Goal: Task Accomplishment & Management: Use online tool/utility

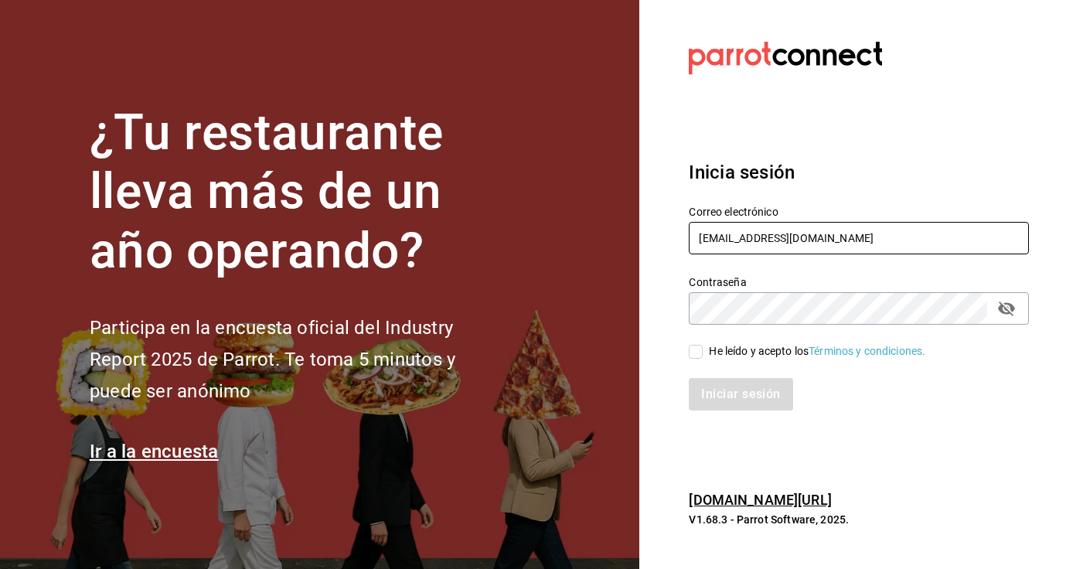
click at [766, 241] on input "[EMAIL_ADDRESS][DOMAIN_NAME]" at bounding box center [859, 238] width 340 height 32
type input "[EMAIL_ADDRESS][DOMAIN_NAME]"
click at [695, 357] on input "He leído y acepto los Términos y condiciones." at bounding box center [696, 352] width 14 height 14
checkbox input "true"
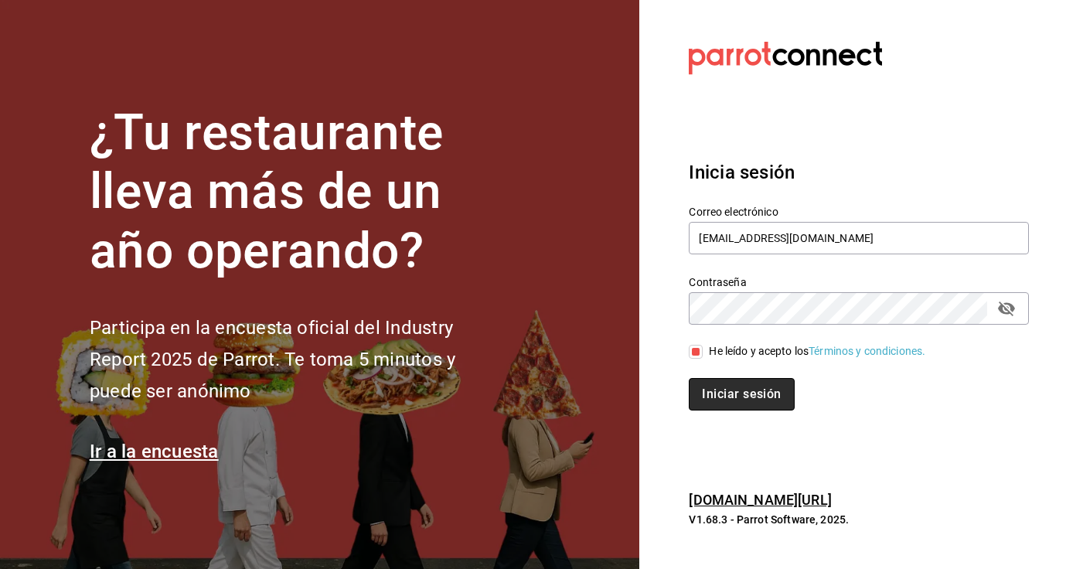
click at [715, 405] on button "Iniciar sesión" at bounding box center [741, 394] width 105 height 32
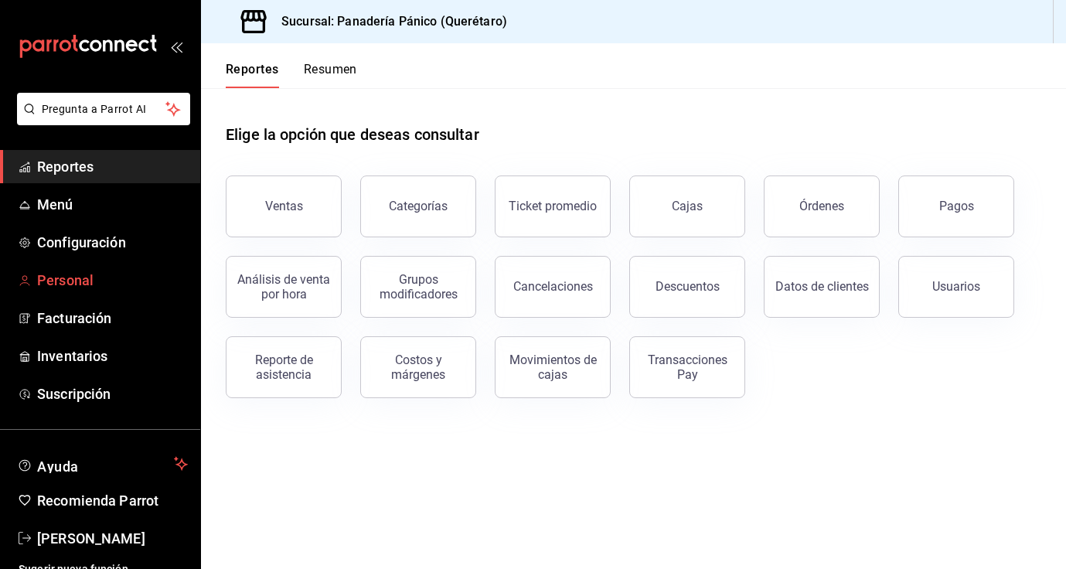
click at [66, 282] on span "Personal" at bounding box center [112, 280] width 151 height 21
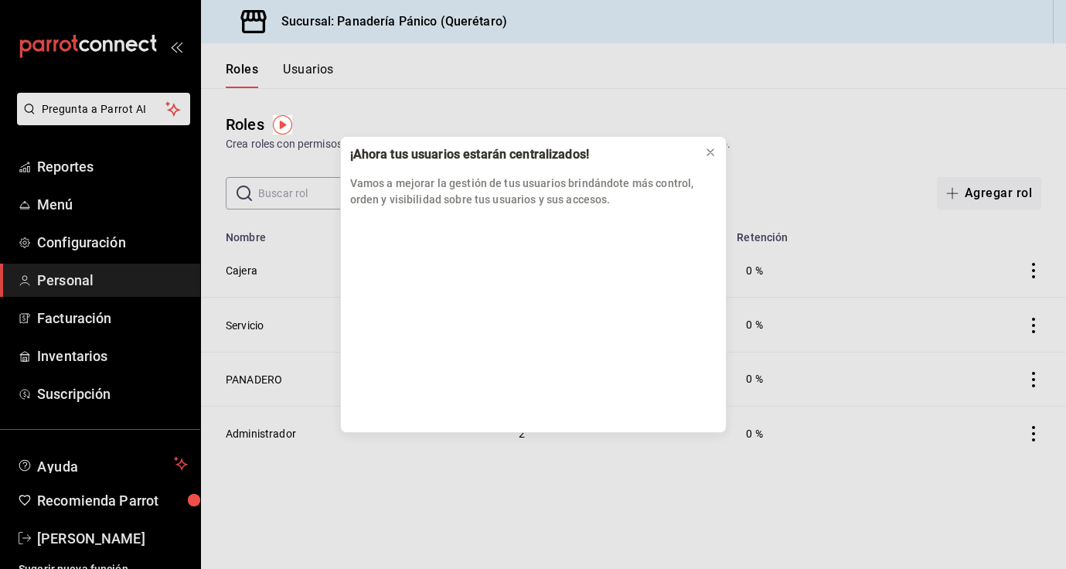
click at [308, 63] on div "¡Ahora tus usuarios estarán centralizados! Vamos a mejorar la gestión de tus us…" at bounding box center [533, 284] width 1066 height 569
click at [707, 153] on icon at bounding box center [710, 152] width 12 height 12
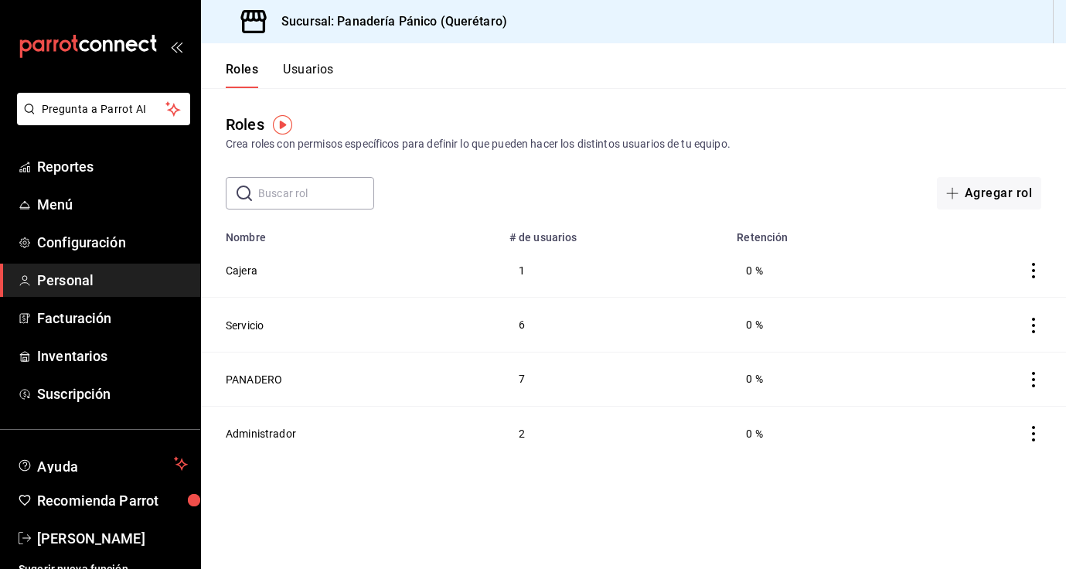
click at [308, 68] on button "Usuarios" at bounding box center [308, 75] width 51 height 26
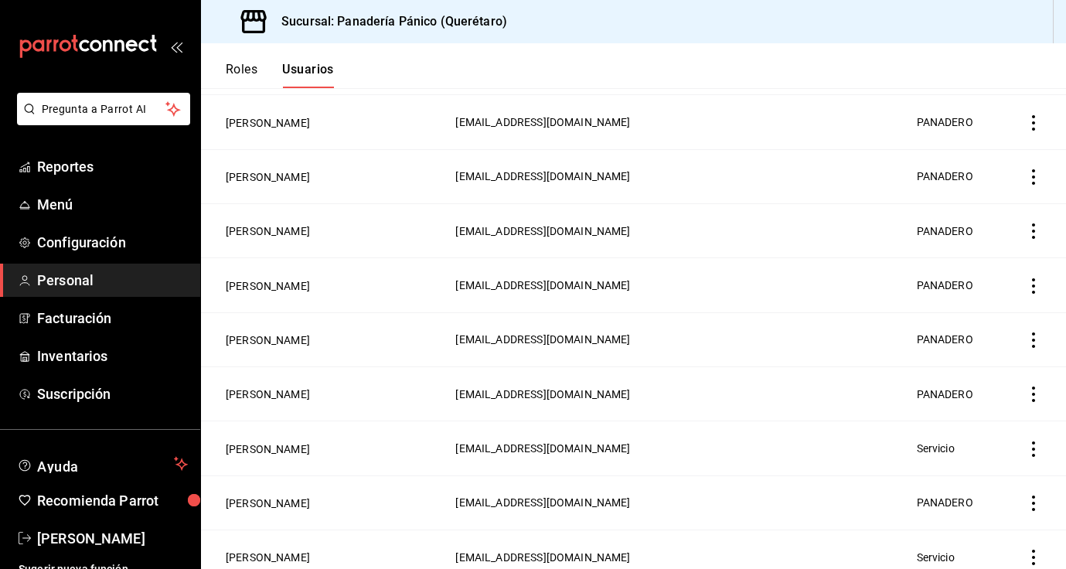
scroll to position [591, 0]
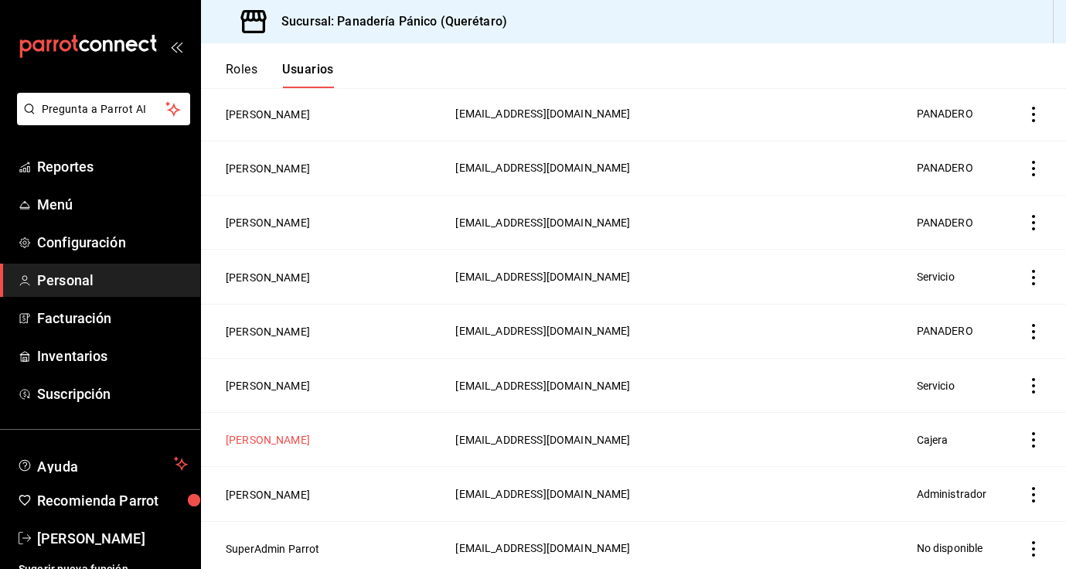
click at [293, 436] on button "Quetzaken García" at bounding box center [268, 439] width 84 height 15
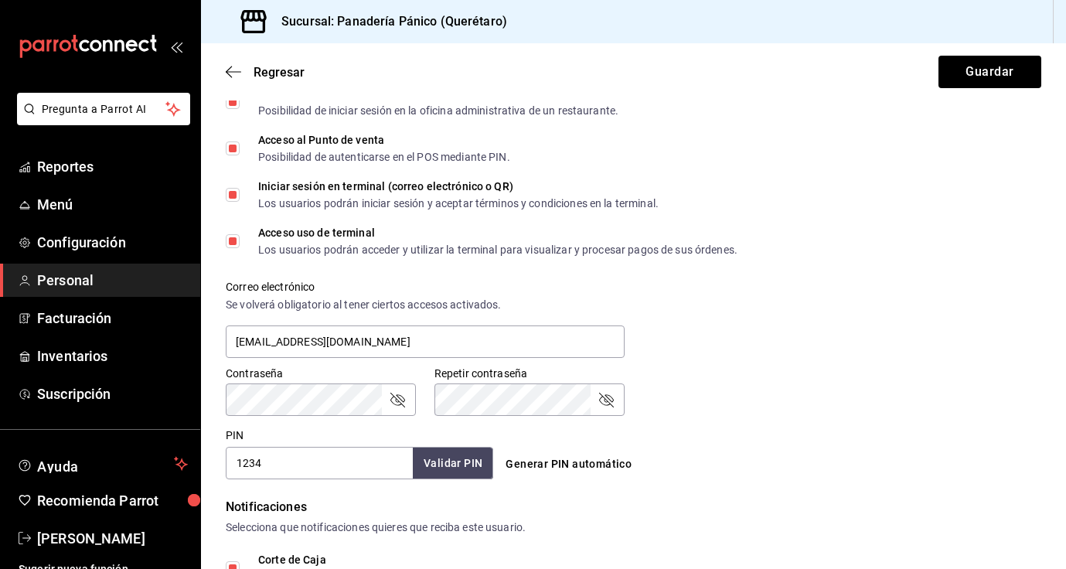
scroll to position [404, 0]
click at [233, 195] on input "Iniciar sesión en terminal (correo electrónico o QR) Los usuarios podrán inicia…" at bounding box center [233, 193] width 14 height 14
checkbox input "false"
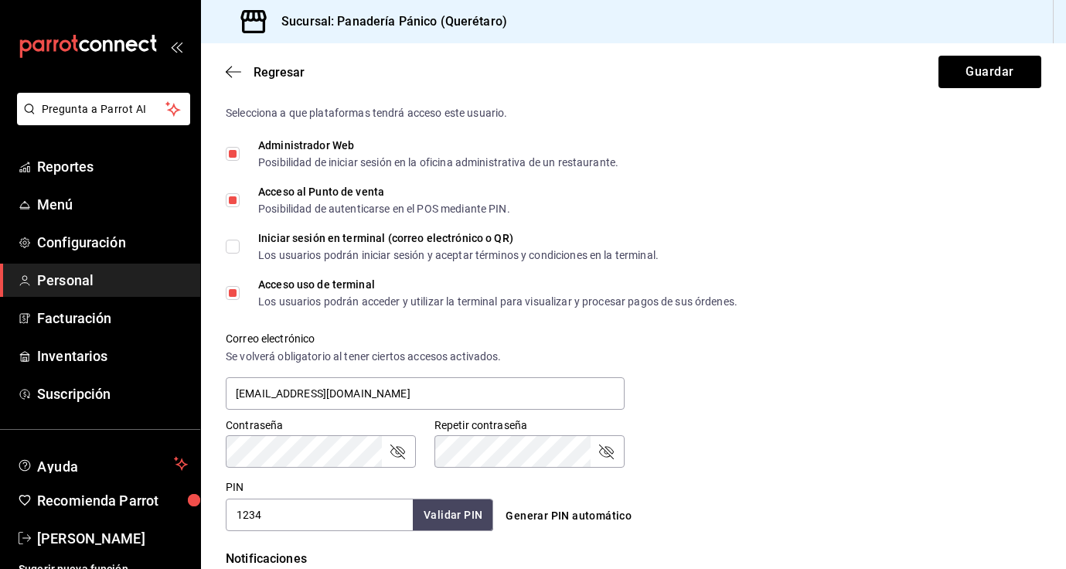
scroll to position [350, 0]
click at [235, 152] on input "Administrador Web Posibilidad de iniciar sesión en la oficina administrativa de…" at bounding box center [233, 154] width 14 height 14
checkbox input "false"
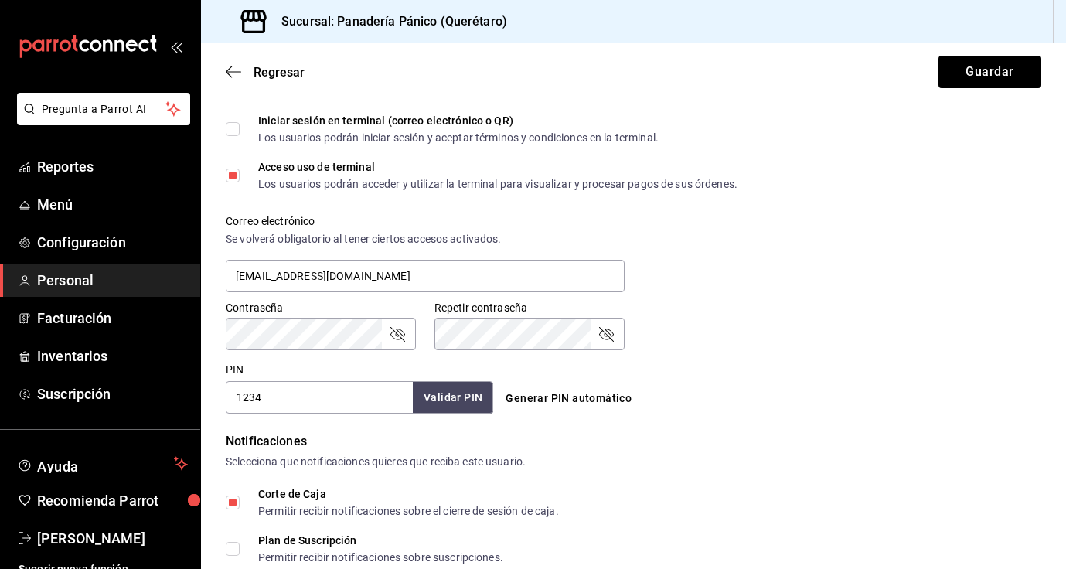
scroll to position [468, 0]
click at [397, 336] on icon "passwordField" at bounding box center [397, 333] width 19 height 19
click at [610, 329] on icon "passwordField" at bounding box center [606, 333] width 15 height 15
click at [938, 56] on button "Guardar" at bounding box center [989, 72] width 103 height 32
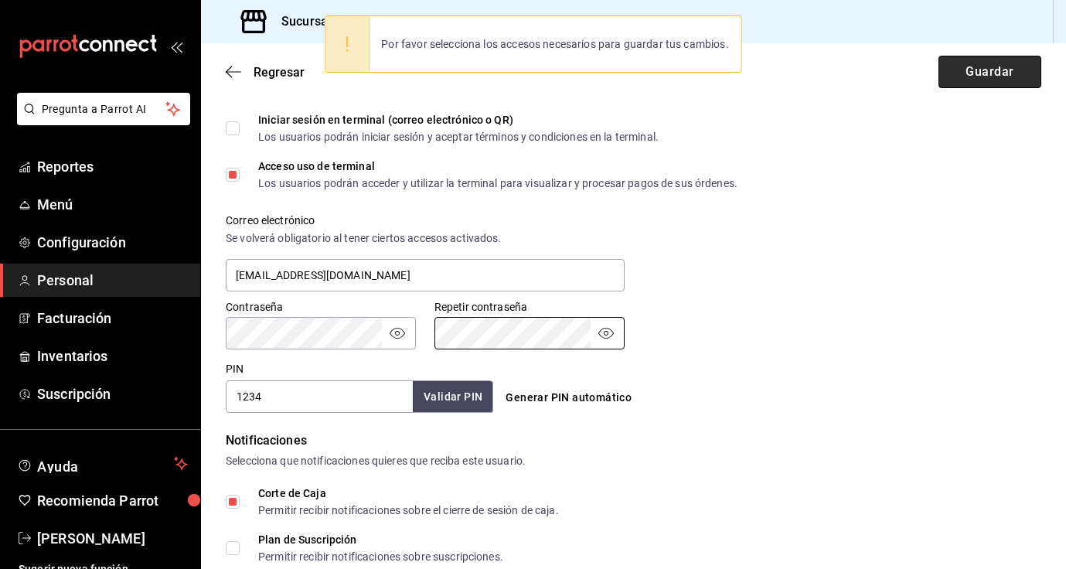
click at [968, 71] on button "Guardar" at bounding box center [989, 72] width 103 height 32
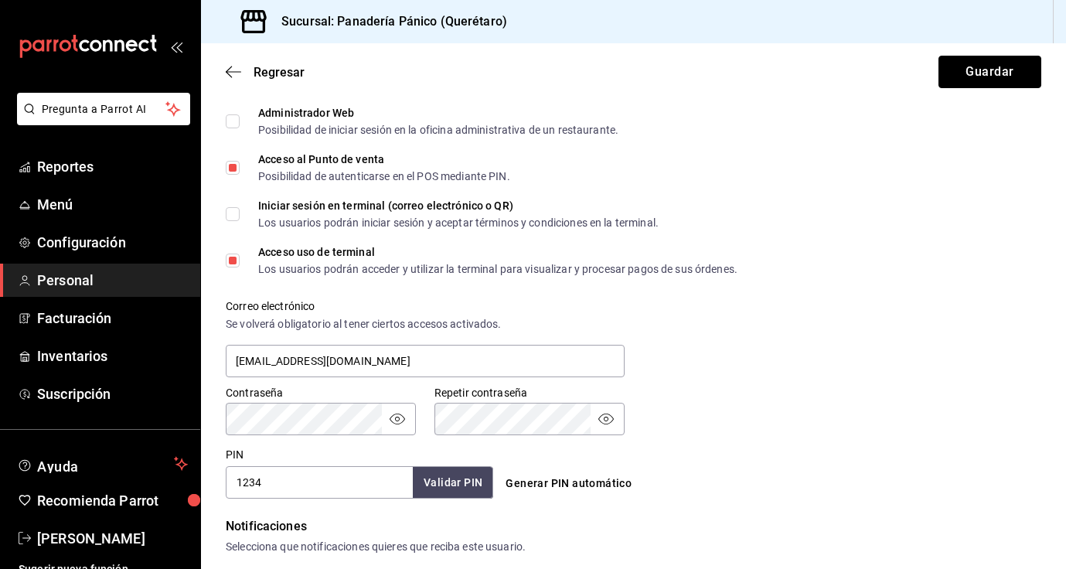
scroll to position [381, 0]
click at [236, 215] on input "Iniciar sesión en terminal (correo electrónico o QR) Los usuarios podrán inicia…" at bounding box center [233, 216] width 14 height 14
checkbox input "true"
click at [975, 79] on button "Guardar" at bounding box center [989, 72] width 103 height 32
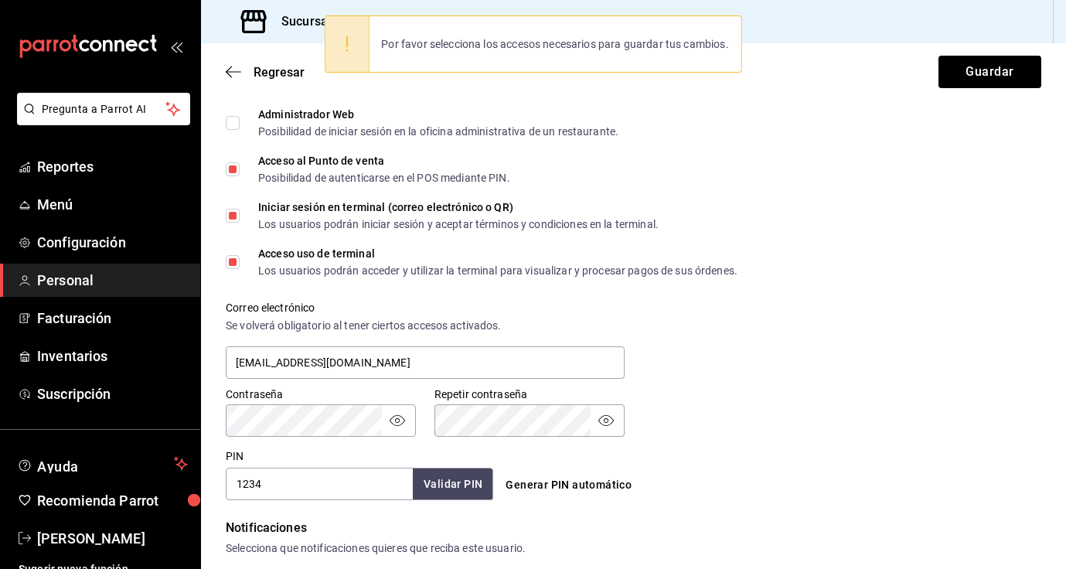
click at [233, 120] on input "Administrador Web Posibilidad de iniciar sesión en la oficina administrativa de…" at bounding box center [233, 123] width 14 height 14
checkbox input "true"
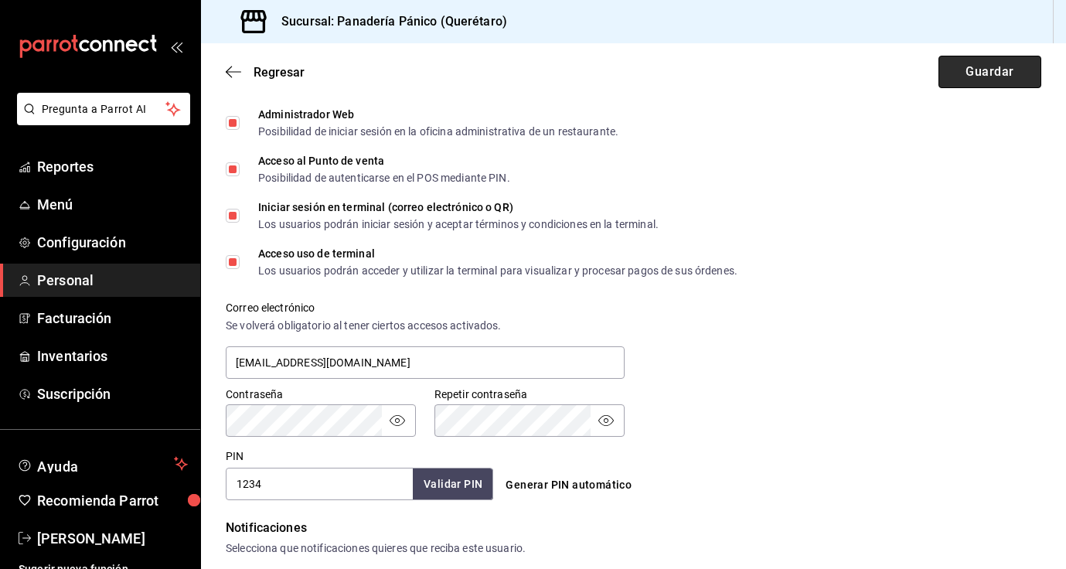
click at [941, 77] on button "Guardar" at bounding box center [989, 72] width 103 height 32
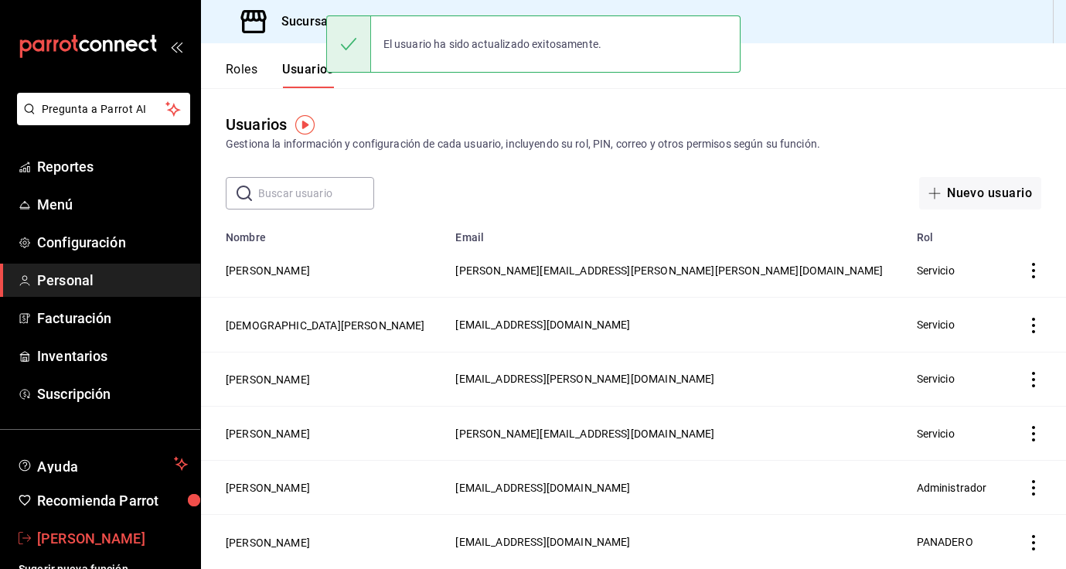
click at [95, 531] on span "Nancy niembro" at bounding box center [112, 538] width 151 height 21
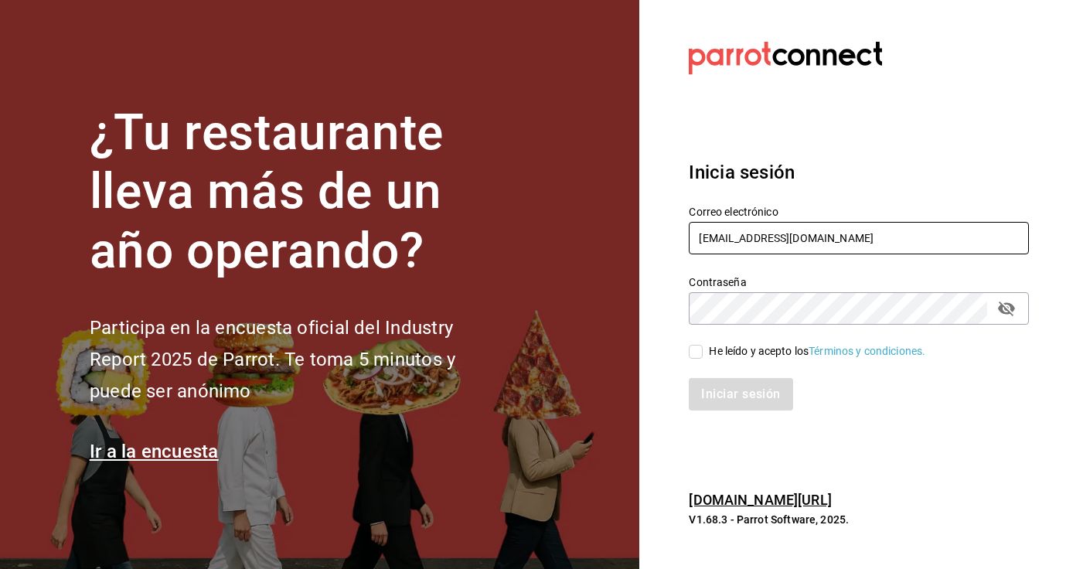
click at [984, 250] on input "[EMAIL_ADDRESS][DOMAIN_NAME]" at bounding box center [859, 238] width 340 height 32
click at [779, 240] on input "[EMAIL_ADDRESS][DOMAIN_NAME]" at bounding box center [859, 238] width 340 height 32
type input "quetzakengarcia27@gmail.com"
click at [1007, 306] on icon "passwordField" at bounding box center [1006, 308] width 19 height 19
click at [916, 279] on label "Contraseña" at bounding box center [859, 281] width 340 height 11
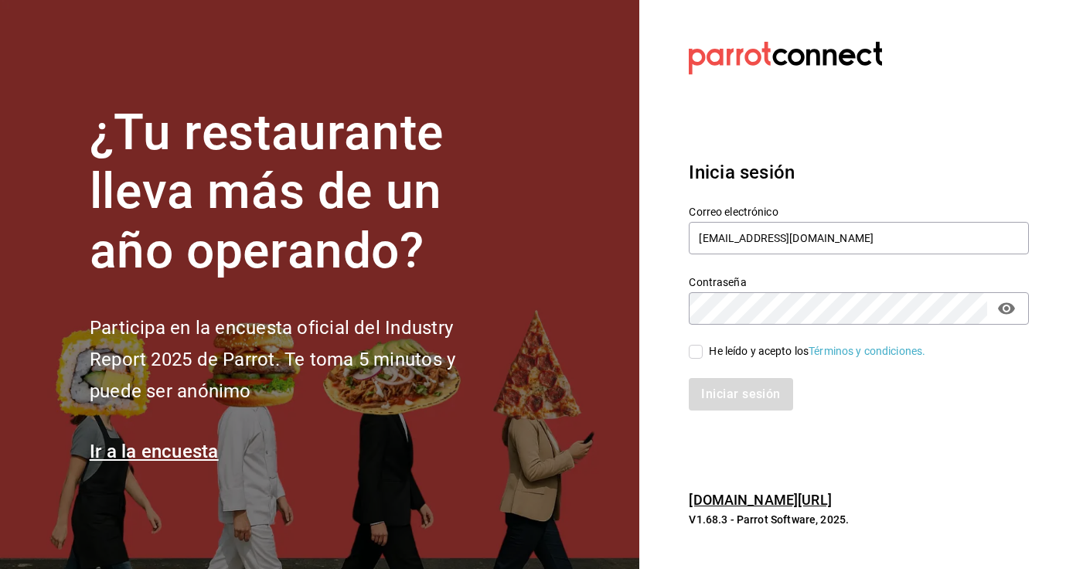
click at [699, 355] on input "He leído y acepto los Términos y condiciones." at bounding box center [696, 352] width 14 height 14
checkbox input "true"
click at [718, 393] on button "Iniciar sesión" at bounding box center [741, 394] width 105 height 32
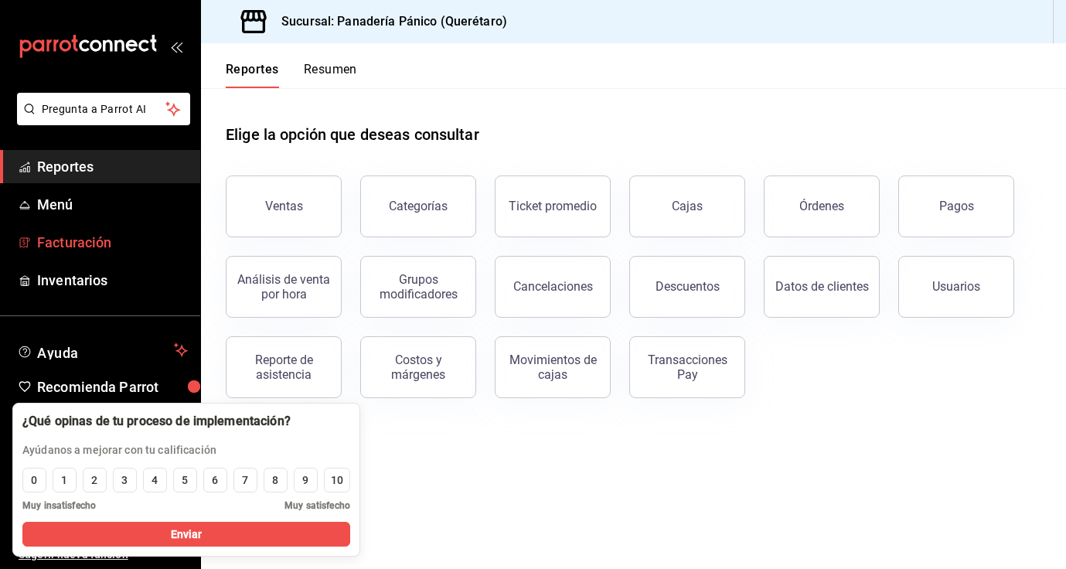
click at [77, 238] on span "Facturación" at bounding box center [112, 242] width 151 height 21
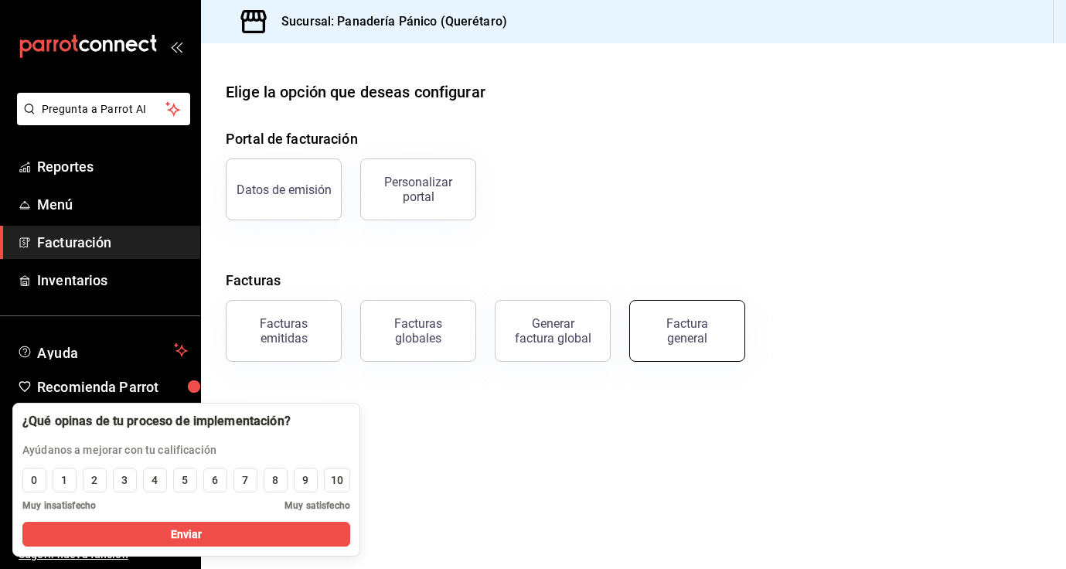
click at [673, 328] on div "Factura general" at bounding box center [687, 330] width 77 height 29
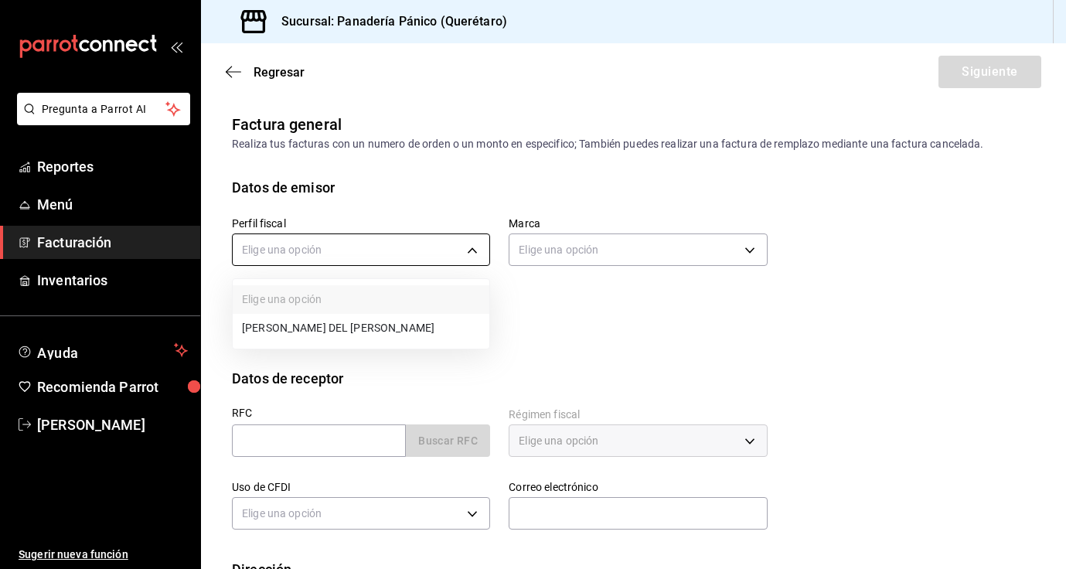
click at [477, 248] on body "Pregunta a Parrot AI Reportes Menú Facturación Inventarios Ayuda Recomienda Par…" at bounding box center [533, 284] width 1066 height 569
click at [447, 332] on li "NANCY DEL ROCIO NIEMBRO FERNANDEZ" at bounding box center [361, 328] width 257 height 29
type input "0d4b2015-6fe4-494c-a5a9-1bbc0d3e2e28"
type input "3c04580e-60fd-498a-ab9f-4a8f3b5f012a"
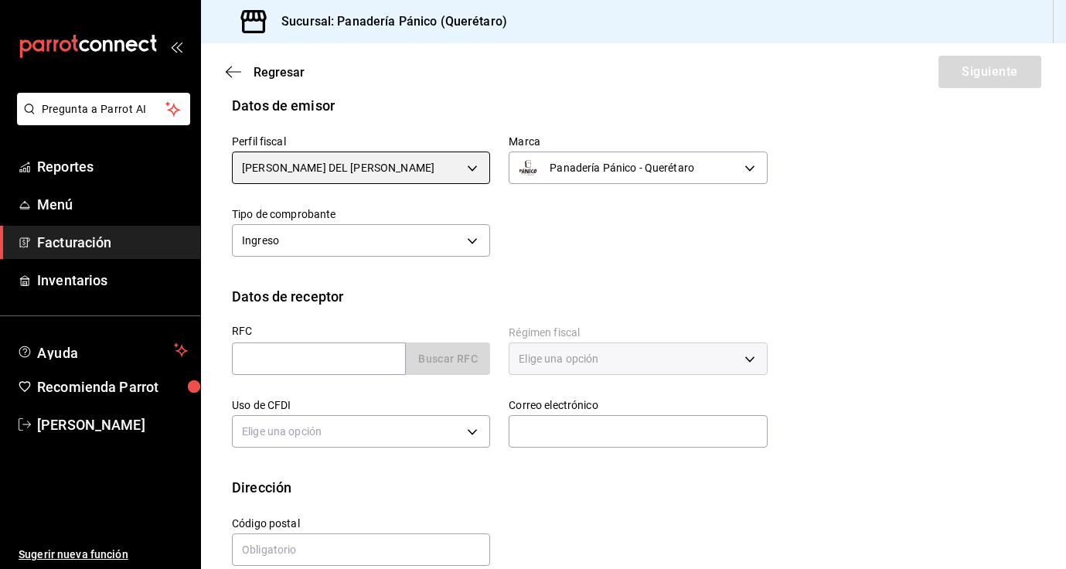
scroll to position [106, 0]
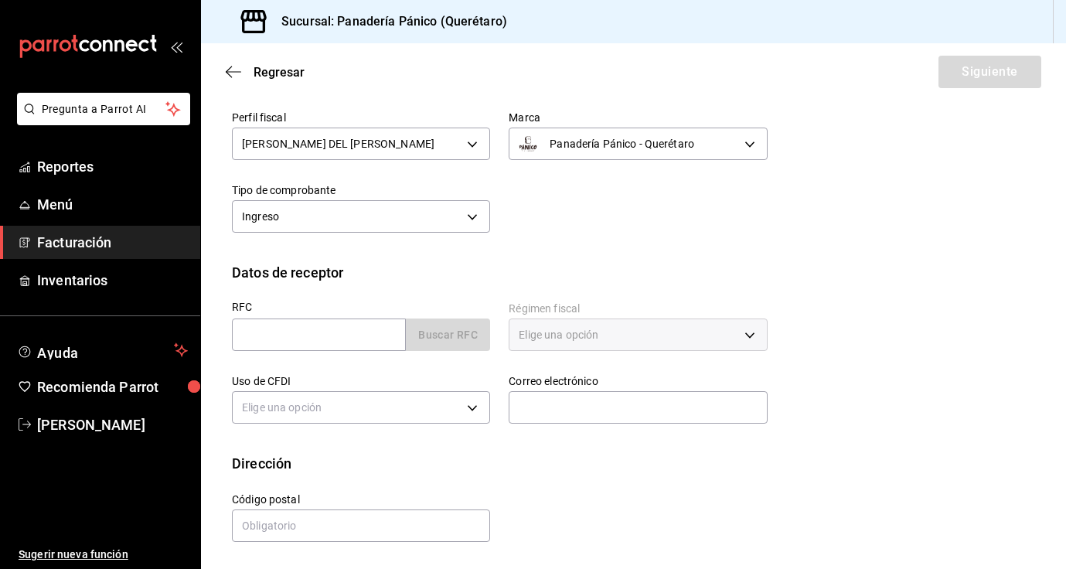
click at [444, 342] on div "Buscar RFC" at bounding box center [361, 334] width 258 height 32
click at [342, 335] on input "text" at bounding box center [319, 334] width 174 height 32
click at [258, 334] on input "text" at bounding box center [319, 334] width 174 height 32
paste input "ACA220930P68"
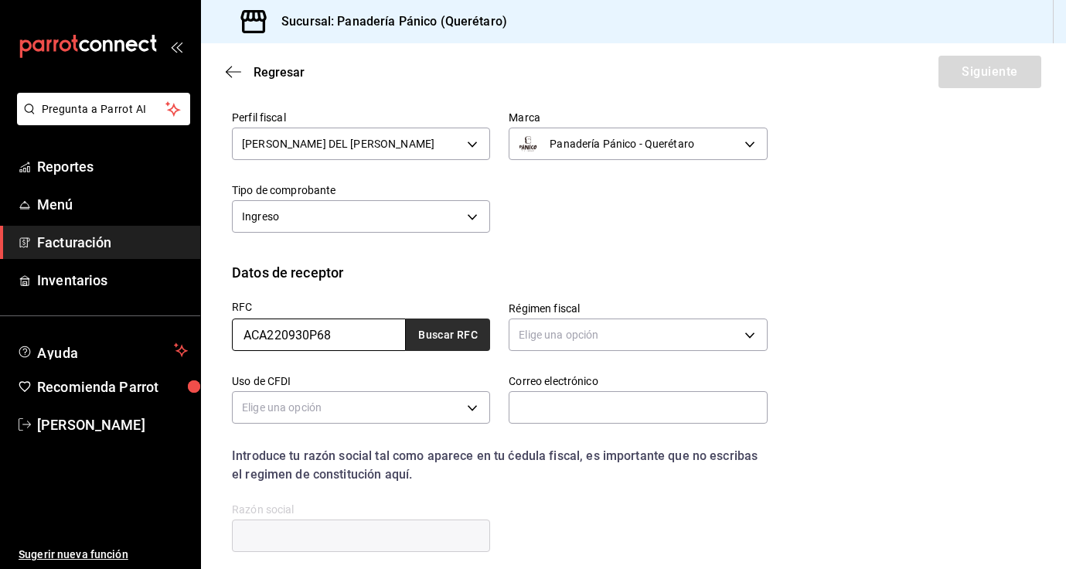
type input "ACA220930P68"
click at [467, 331] on button "Buscar RFC" at bounding box center [448, 334] width 84 height 32
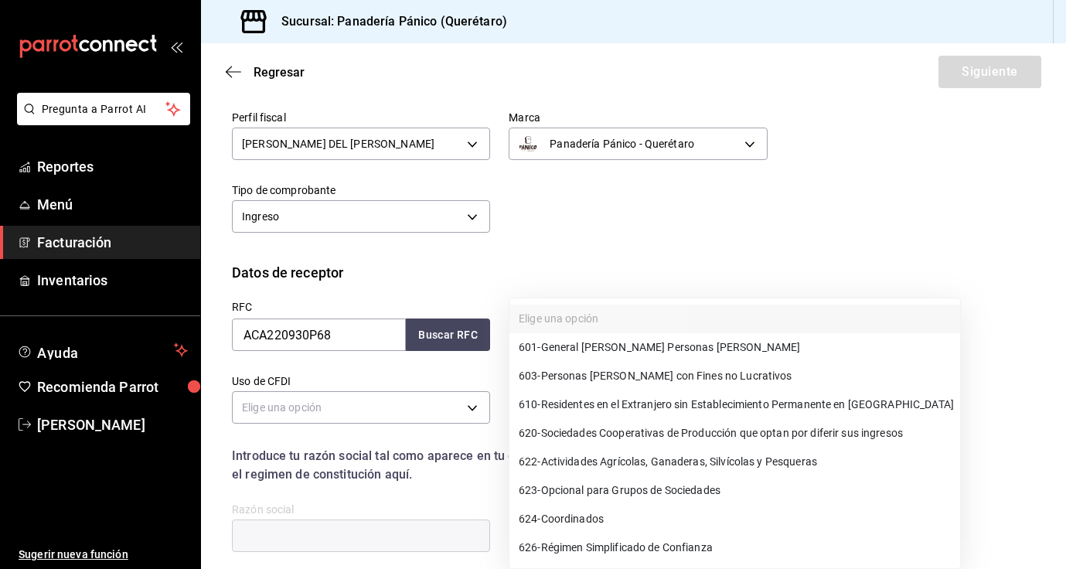
click at [585, 336] on body "Pregunta a Parrot AI Reportes Menú Facturación Inventarios Ayuda Recomienda Par…" at bounding box center [533, 284] width 1066 height 569
click at [577, 349] on span "601 - General de Ley Personas Morales" at bounding box center [659, 347] width 281 height 16
type input "601"
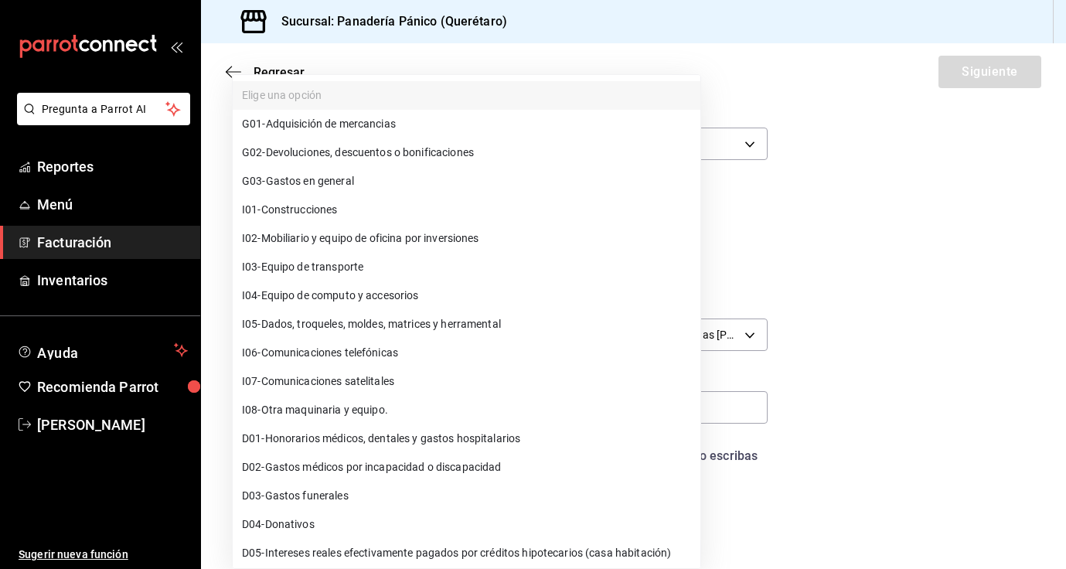
click at [474, 415] on body "Pregunta a Parrot AI Reportes Menú Facturación Inventarios Ayuda Recomienda Par…" at bounding box center [533, 284] width 1066 height 569
click at [272, 126] on span "G01 - Adquisición de mercancias" at bounding box center [319, 124] width 154 height 16
type input "G01"
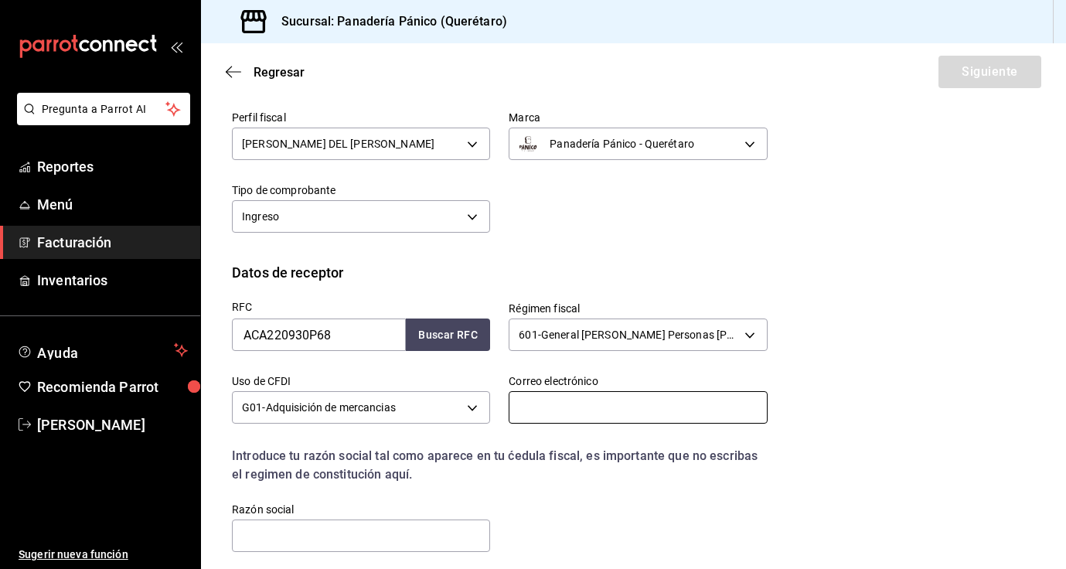
click at [577, 417] on input "text" at bounding box center [638, 407] width 258 height 32
type input "F"
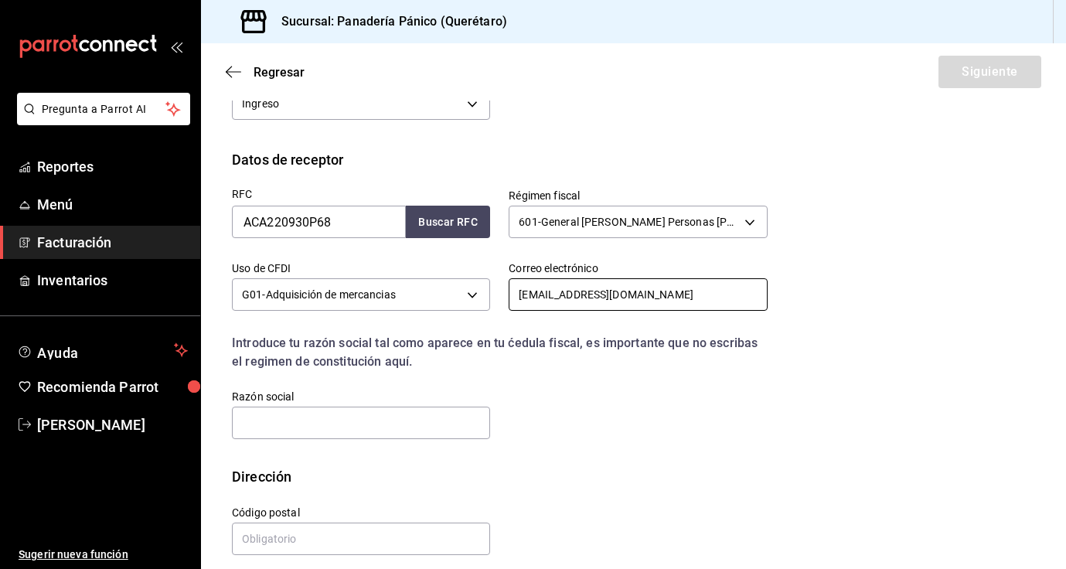
scroll to position [222, 0]
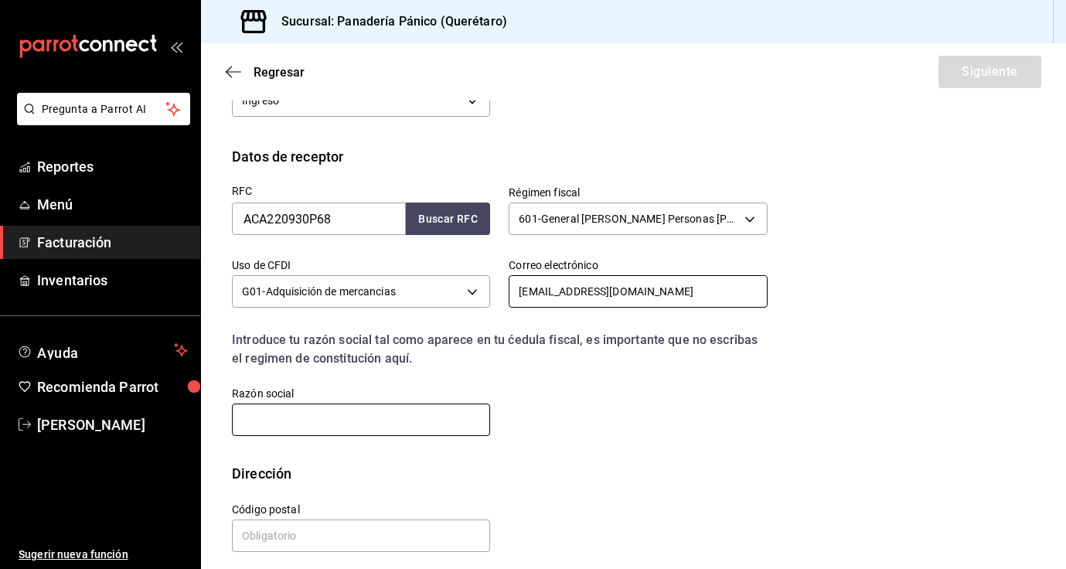
type input "facturacion@barbaro.mx"
click at [358, 422] on input "text" at bounding box center [361, 420] width 258 height 32
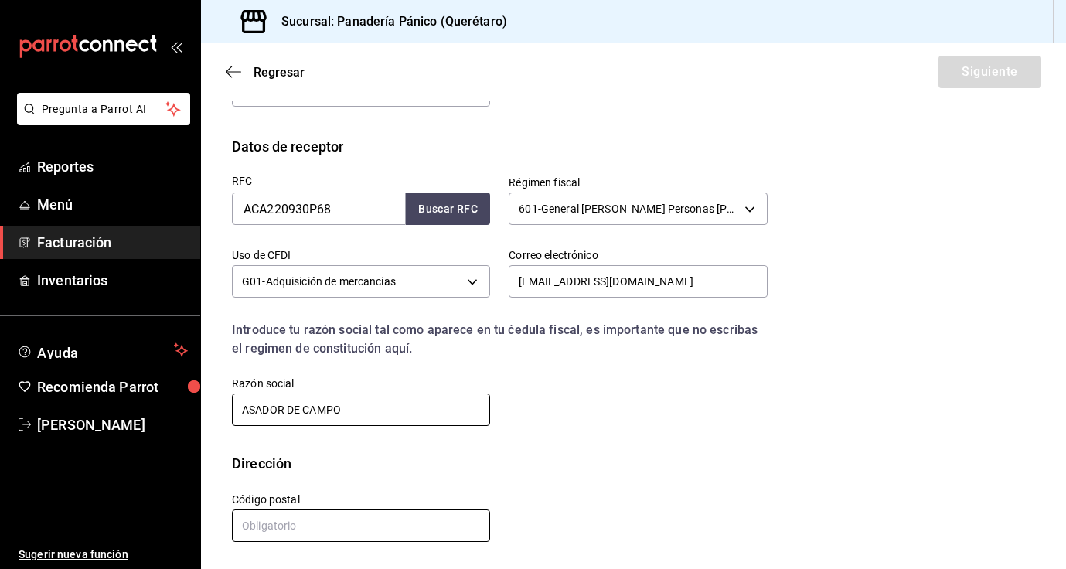
type input "ASADOR DE CAMPO"
click at [374, 518] on input "text" at bounding box center [361, 525] width 258 height 32
type input "76247"
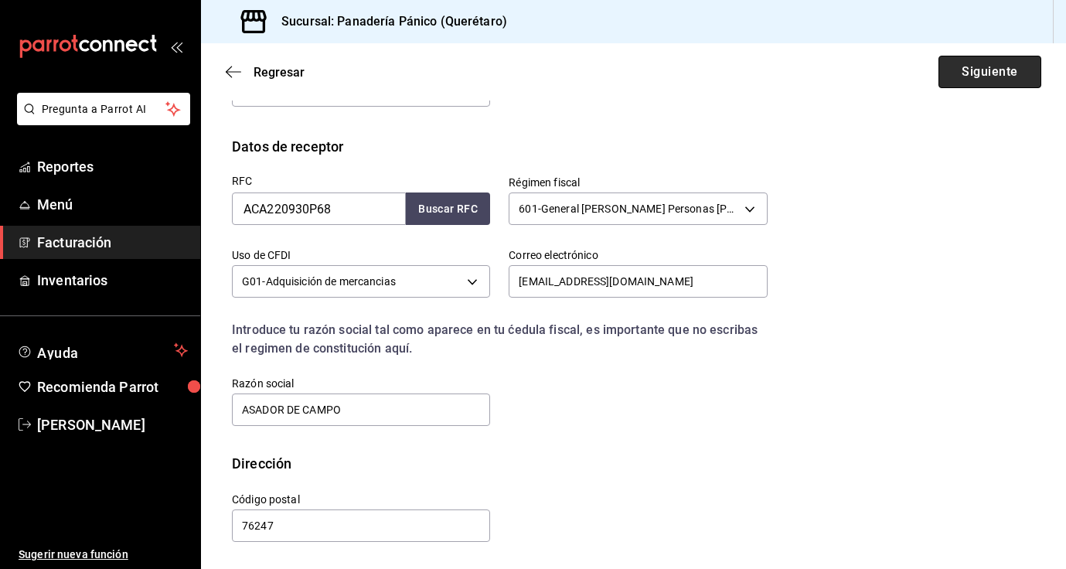
click at [968, 78] on button "Siguiente" at bounding box center [989, 72] width 103 height 32
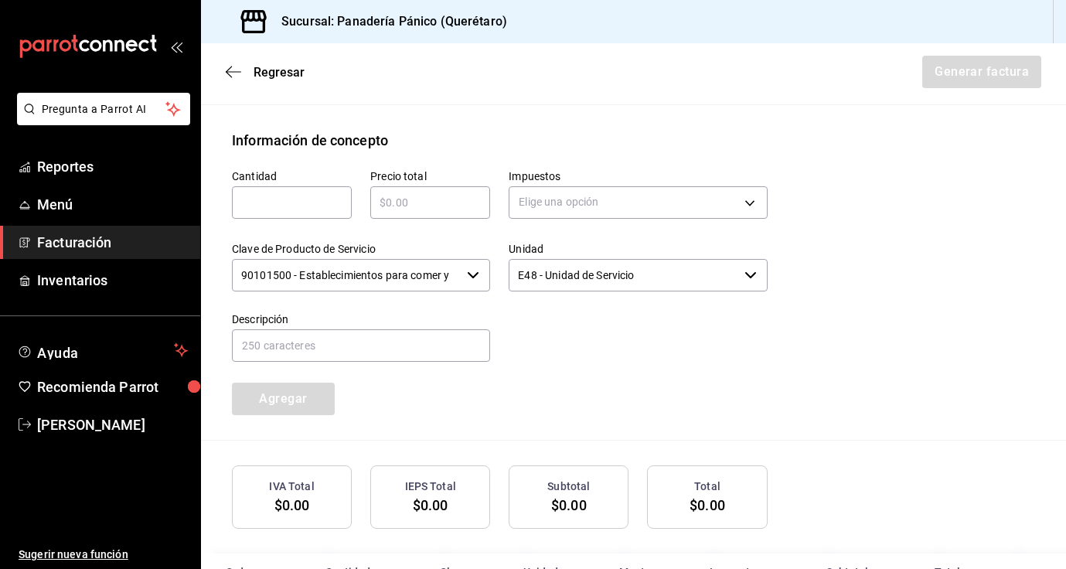
scroll to position [624, 0]
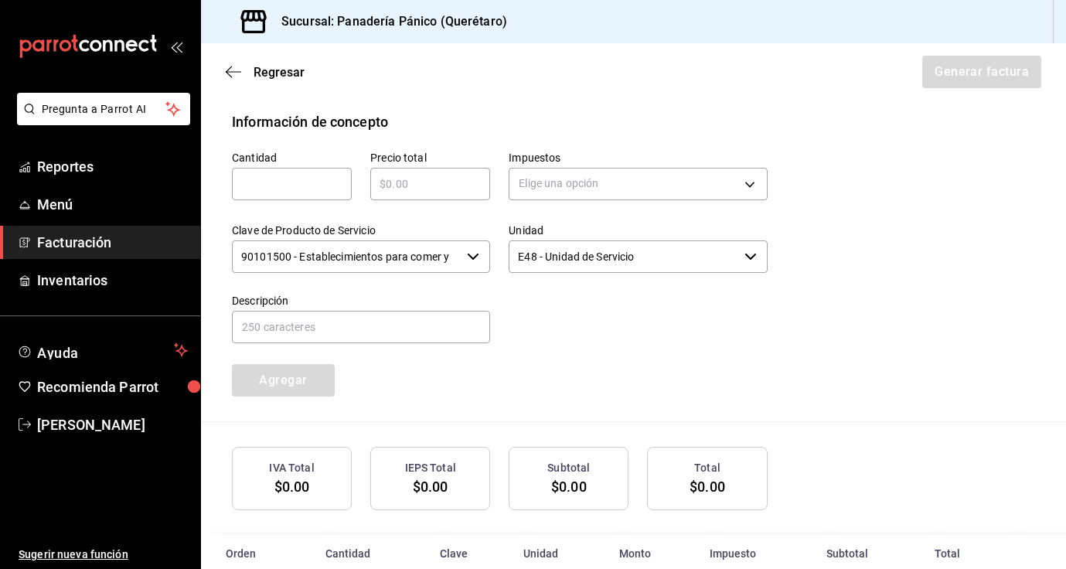
click at [318, 186] on input "text" at bounding box center [292, 184] width 120 height 19
click at [422, 188] on input "text" at bounding box center [430, 184] width 120 height 19
click at [746, 186] on body "Pregunta a Parrot AI Reportes Menú Facturación Inventarios Ayuda Recomienda Par…" at bounding box center [533, 284] width 1066 height 569
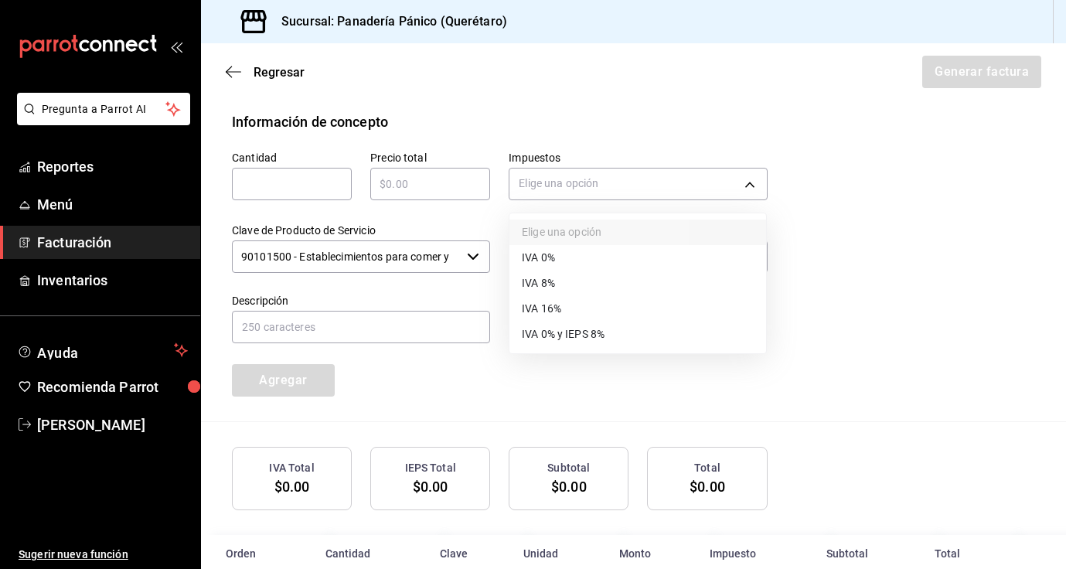
click at [659, 254] on li "IVA 0%" at bounding box center [637, 258] width 257 height 26
type input "IVA_0"
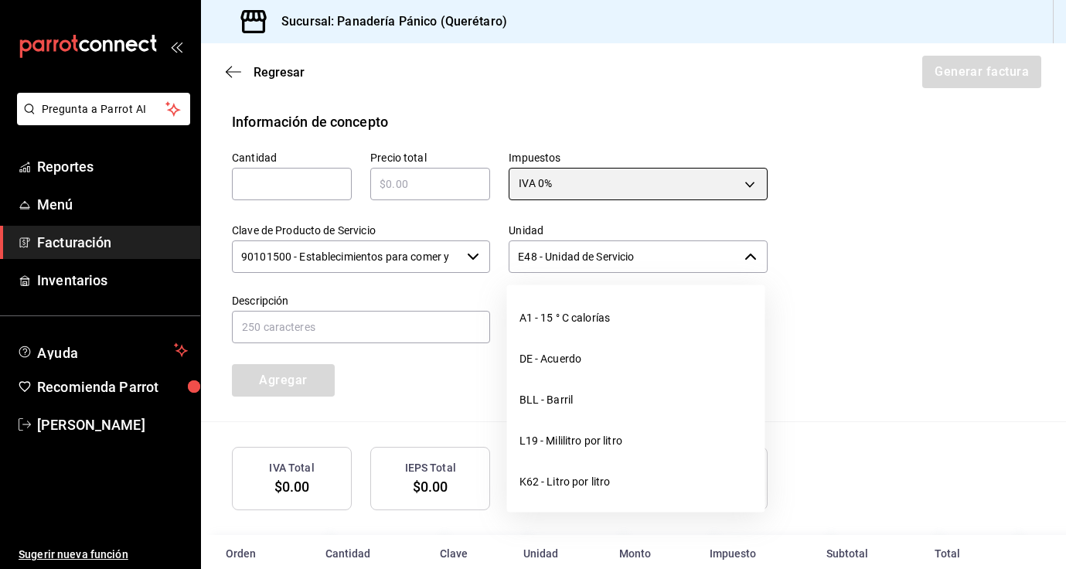
click at [742, 257] on div "E48 - Unidad de Servicio ​" at bounding box center [638, 256] width 258 height 32
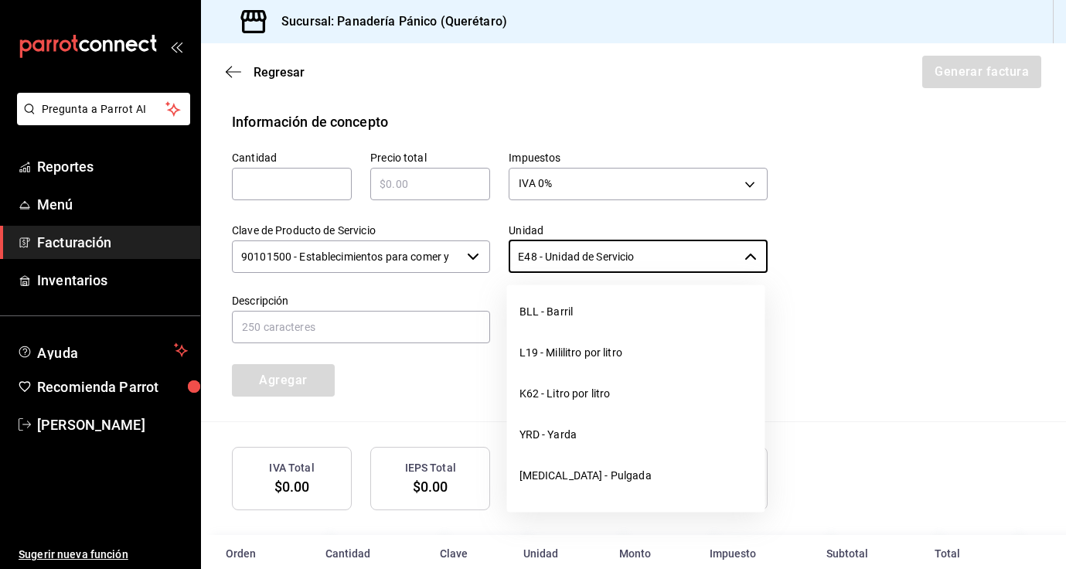
scroll to position [0, 0]
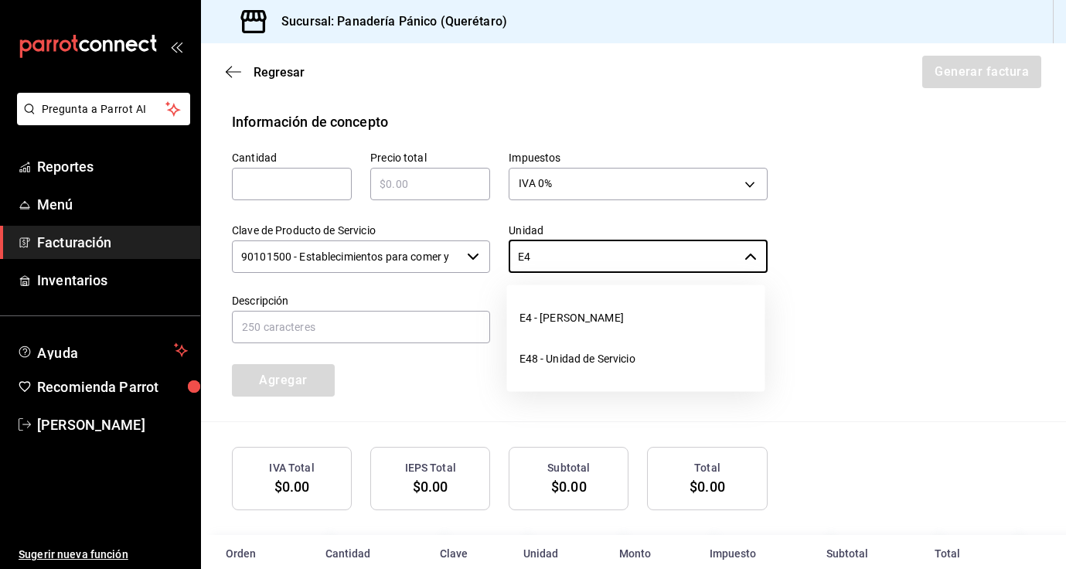
type input "E"
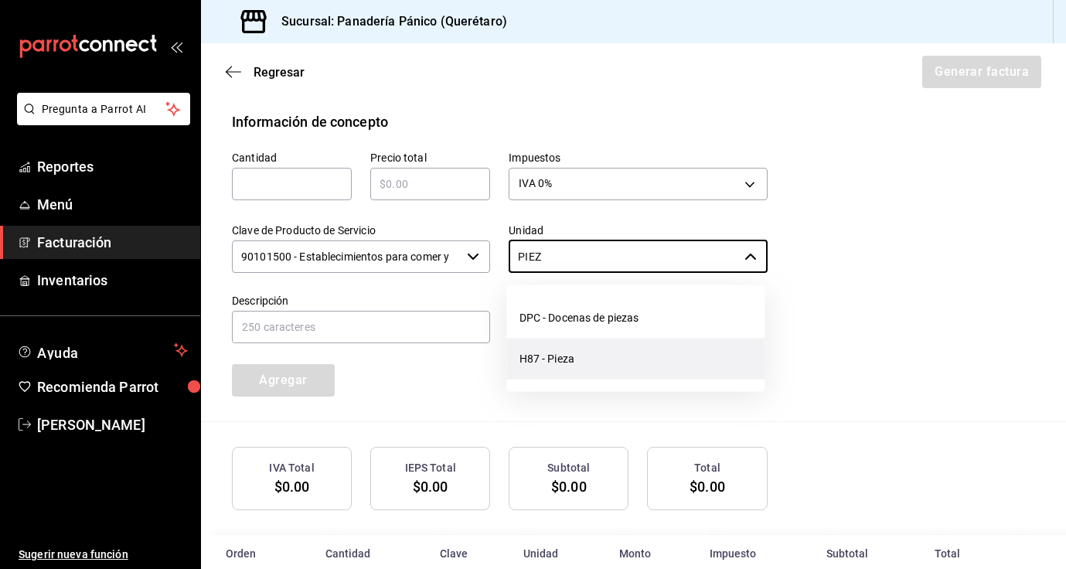
click at [598, 358] on li "H87 - Pieza" at bounding box center [636, 359] width 258 height 41
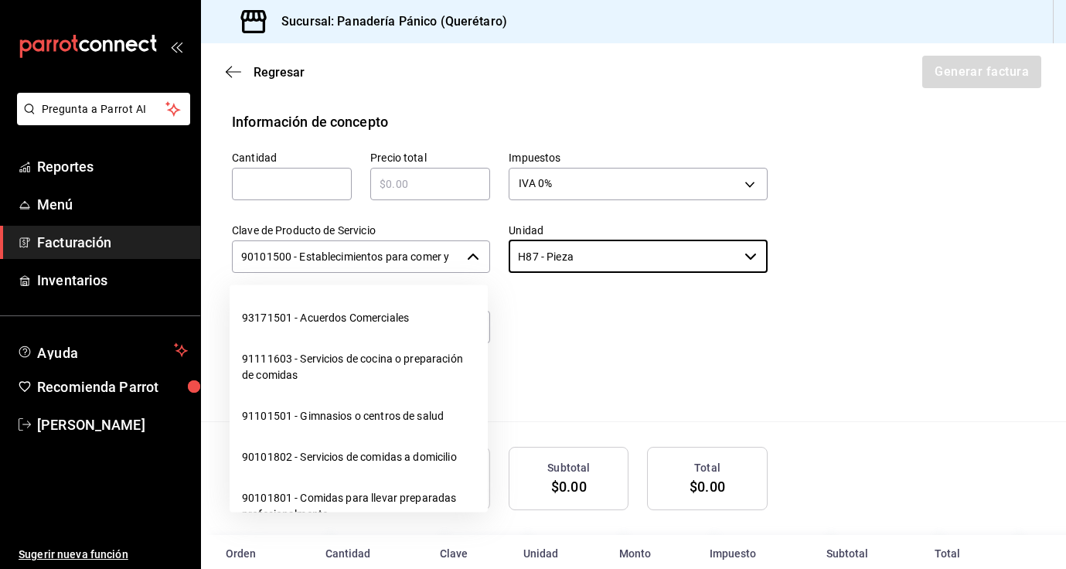
click at [469, 255] on icon "button" at bounding box center [473, 256] width 12 height 12
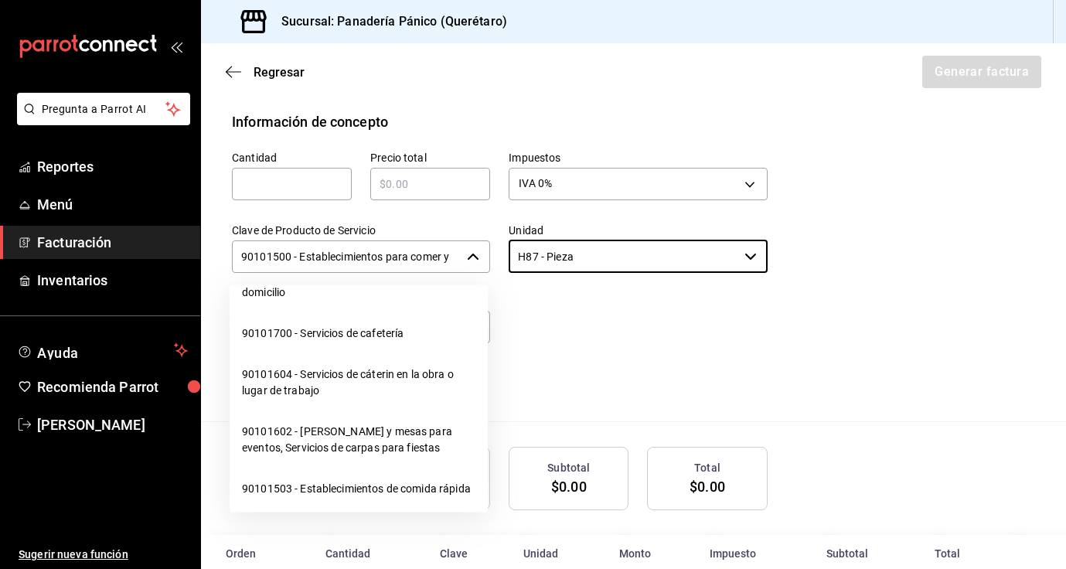
scroll to position [288, 0]
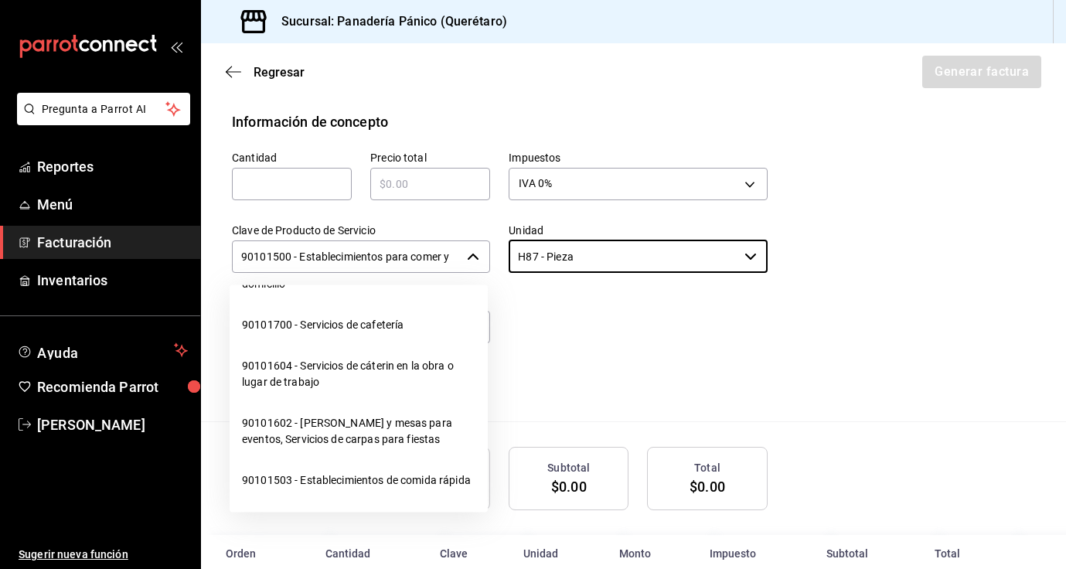
type input "H87 - Pieza"
drag, startPoint x: 452, startPoint y: 258, endPoint x: 310, endPoint y: 257, distance: 142.2
click at [311, 257] on input "90101500 - Establecimientos para comer y beber" at bounding box center [346, 256] width 229 height 32
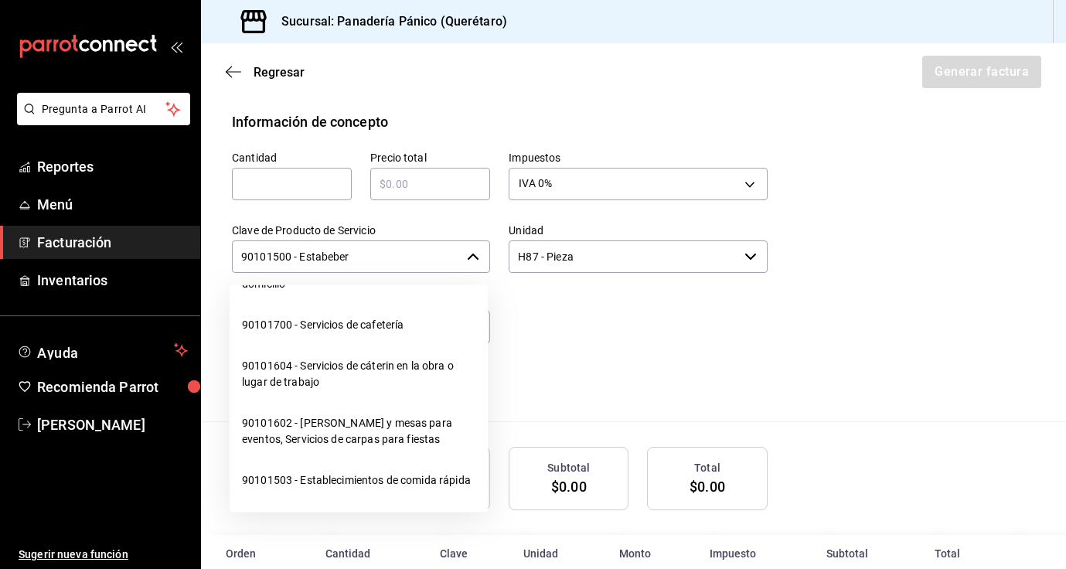
scroll to position [0, 0]
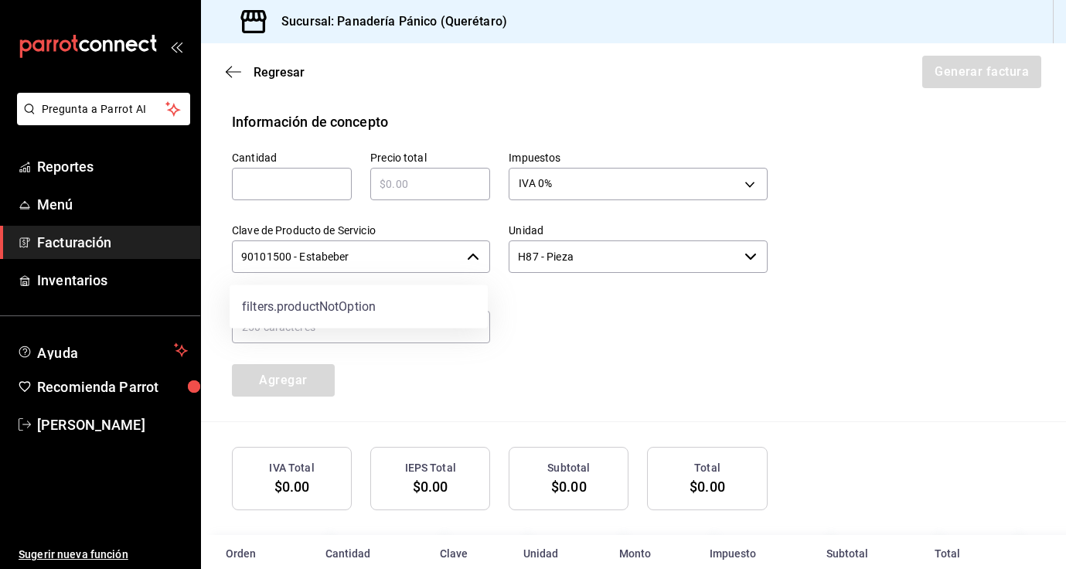
click at [356, 255] on input "90101500 - Estabeber" at bounding box center [346, 256] width 229 height 32
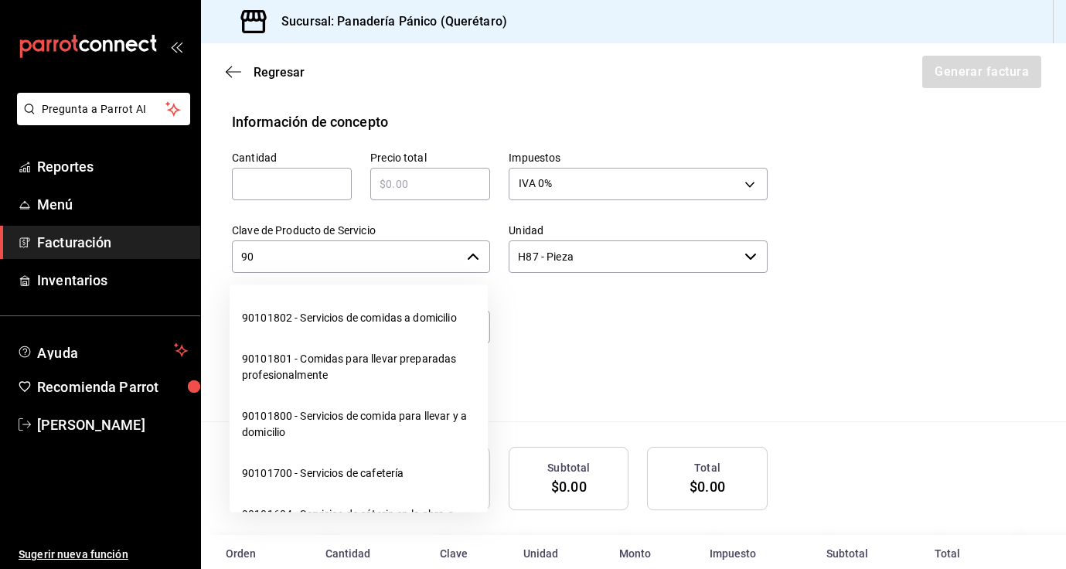
type input "9"
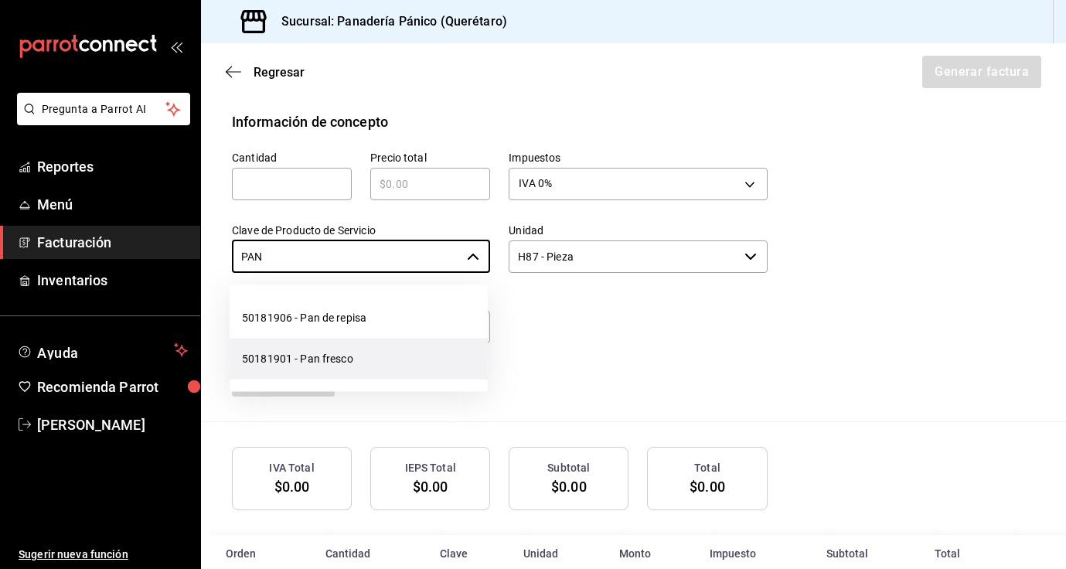
click at [322, 360] on li "50181901 - Pan fresco" at bounding box center [359, 359] width 258 height 41
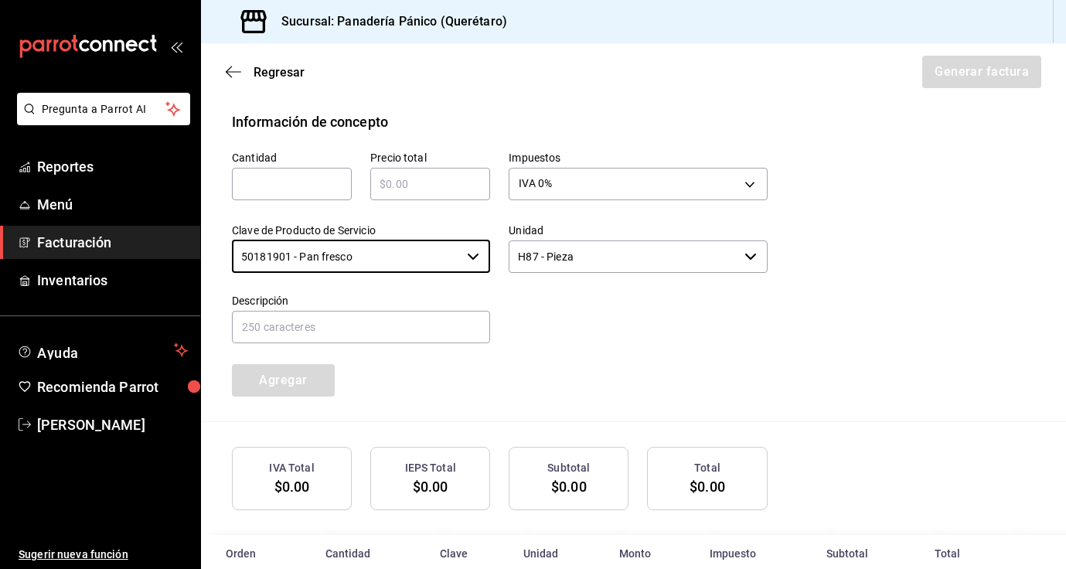
type input "50181901 - Pan fresco"
click at [334, 179] on input "text" at bounding box center [292, 184] width 120 height 19
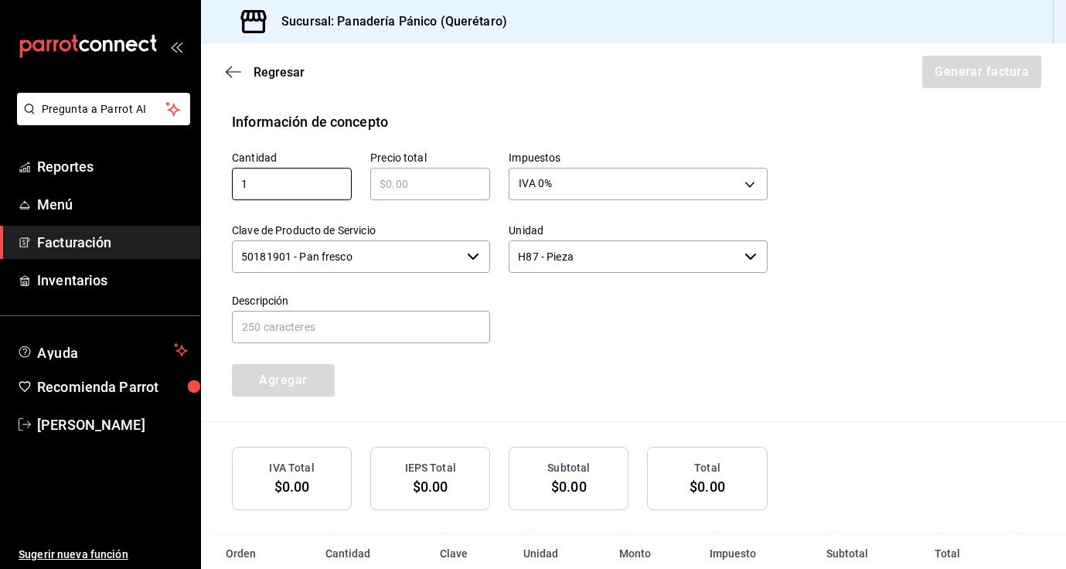
type input "1"
click at [471, 183] on input "text" at bounding box center [430, 184] width 120 height 19
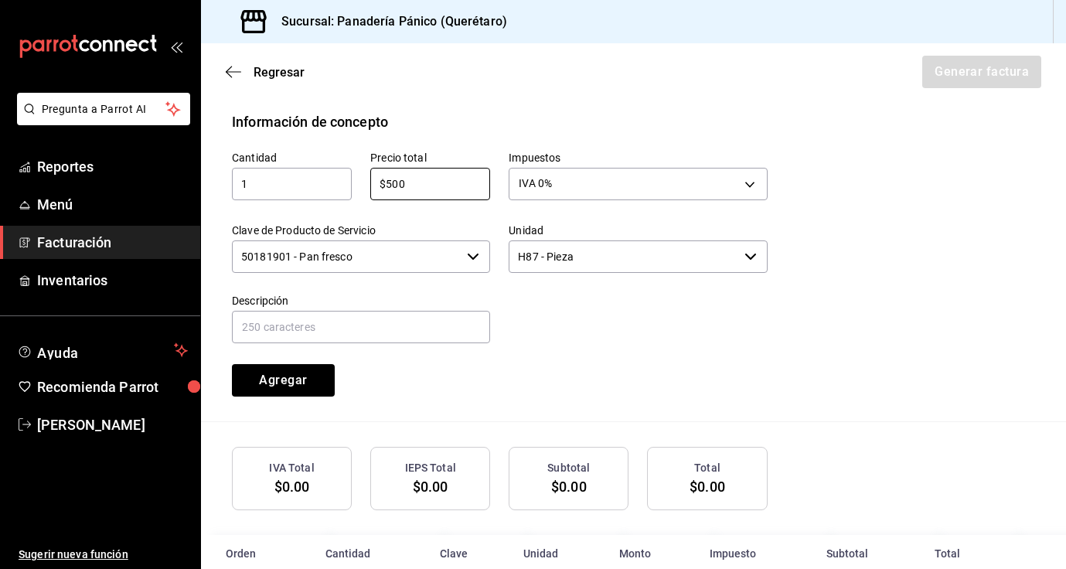
type input "$500"
click at [543, 353] on div "Cantidad 1 ​ Precio total $500 ​ Impuestos IVA 0% IVA_0 Clave de Producto de Se…" at bounding box center [490, 264] width 554 height 264
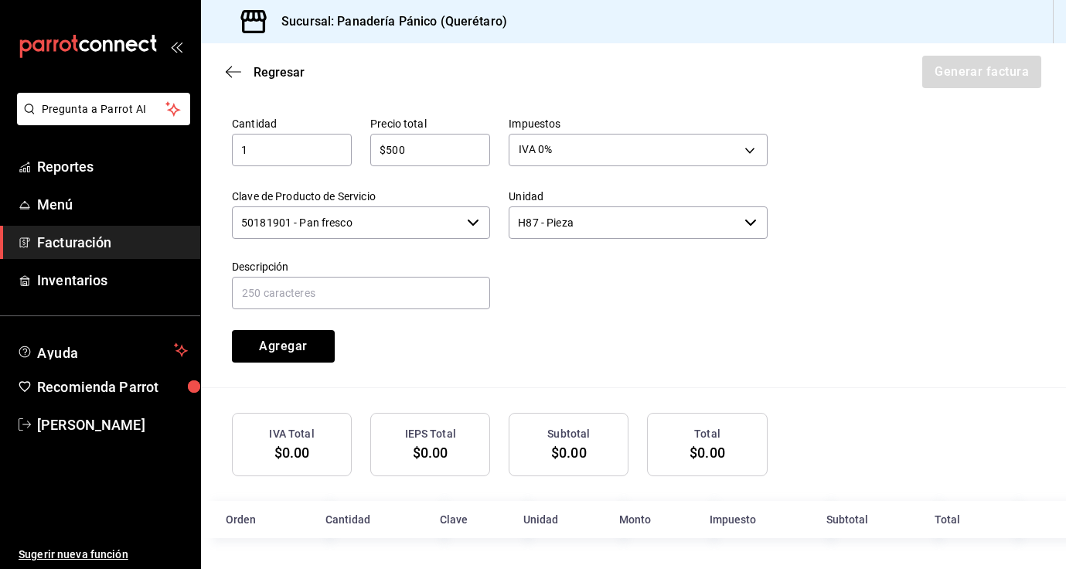
click at [324, 448] on div "IVA Total $0.00" at bounding box center [292, 444] width 120 height 63
click at [295, 339] on button "Agregar" at bounding box center [283, 346] width 103 height 32
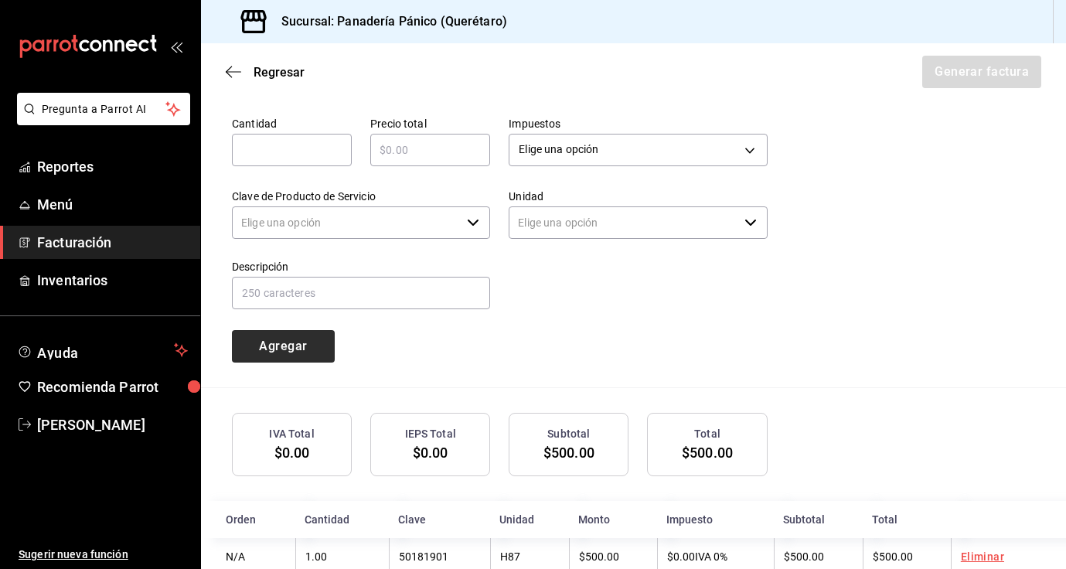
type input "90101500 - Establecimientos para comer y beber"
type input "E48 - Unidad de Servicio"
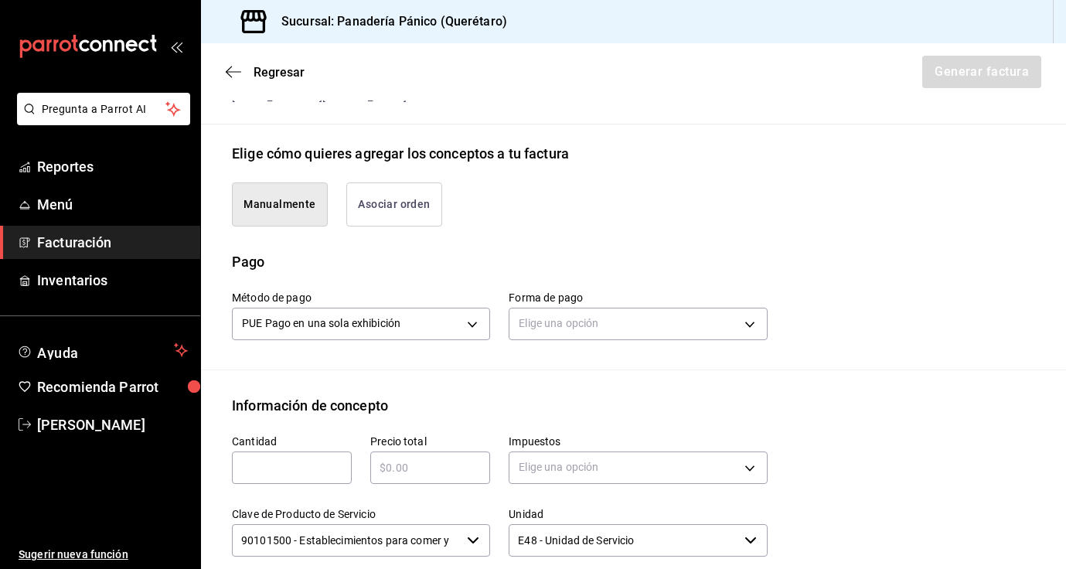
scroll to position [336, 0]
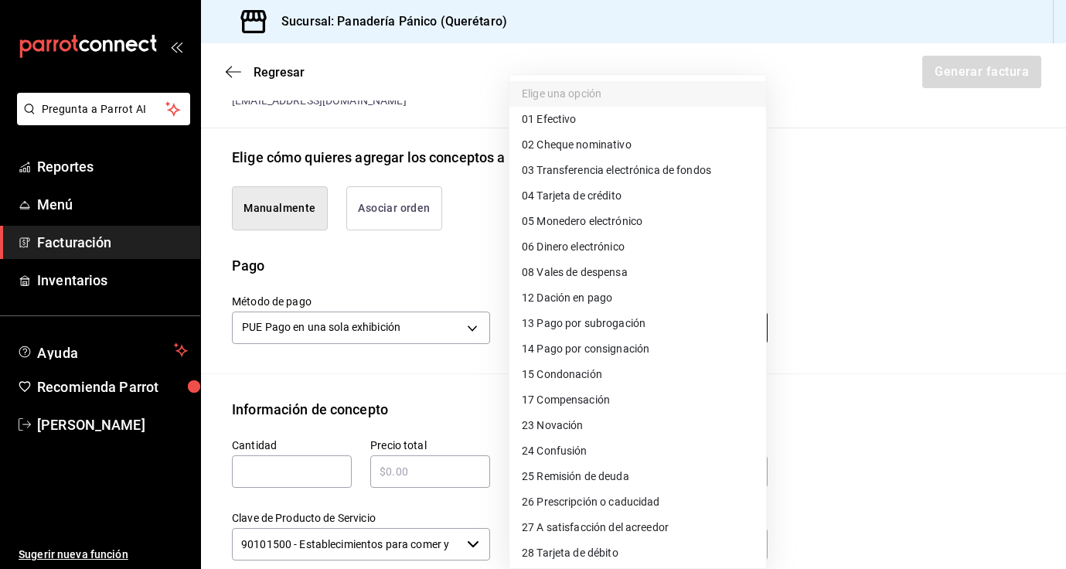
click at [747, 327] on body "Pregunta a Parrot AI Reportes Menú Facturación Inventarios Ayuda Recomienda Par…" at bounding box center [533, 284] width 1066 height 569
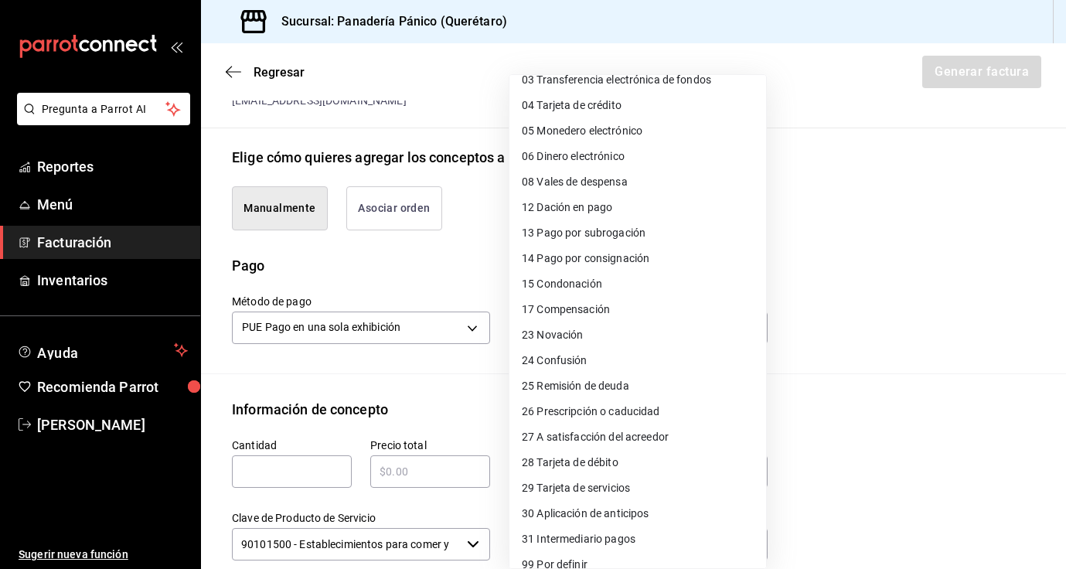
scroll to position [106, 0]
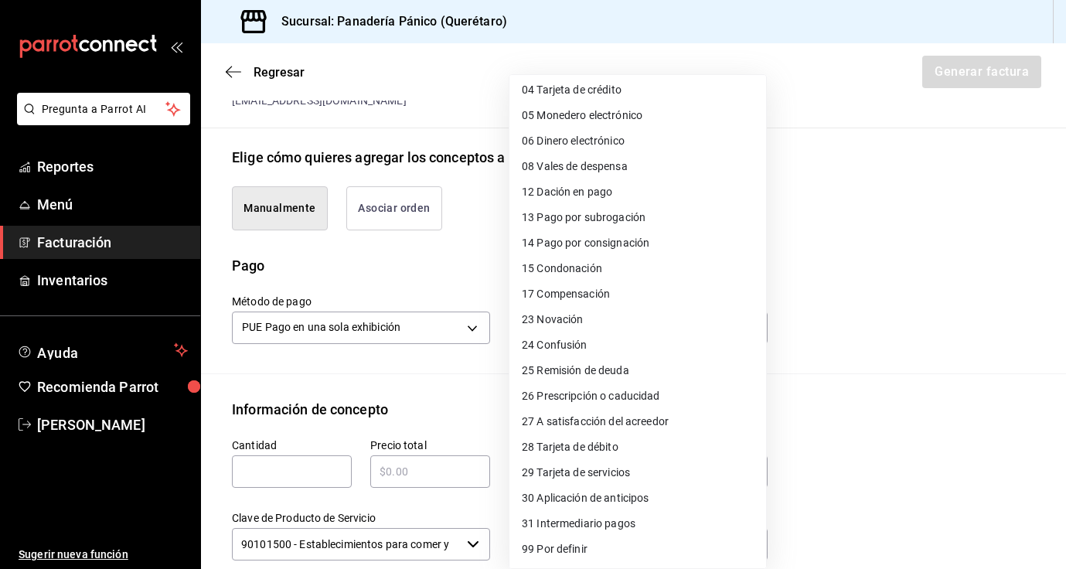
click at [599, 447] on span "28 Tarjeta de débito" at bounding box center [570, 447] width 97 height 16
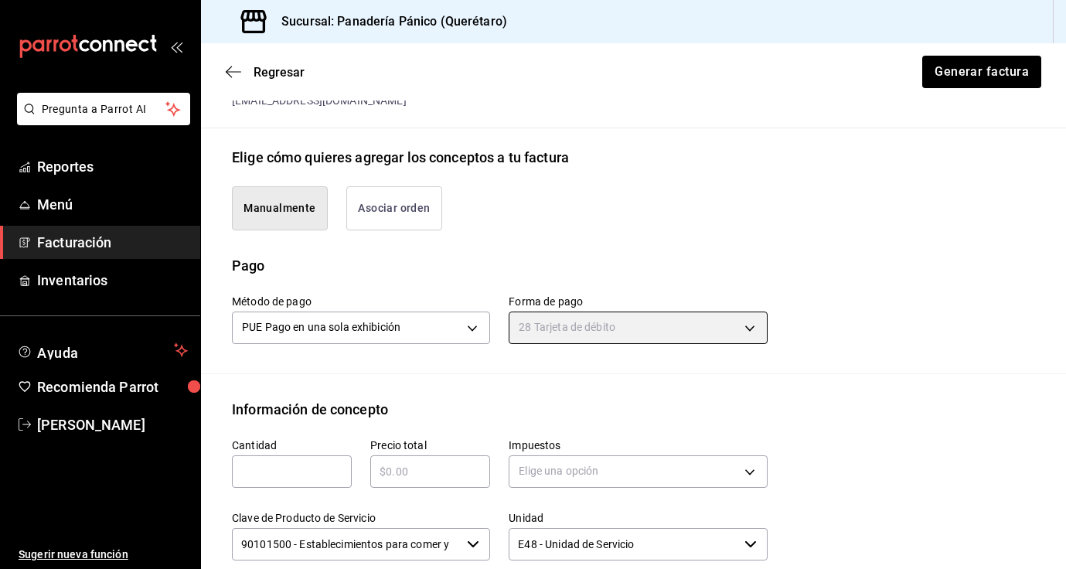
type input "28"
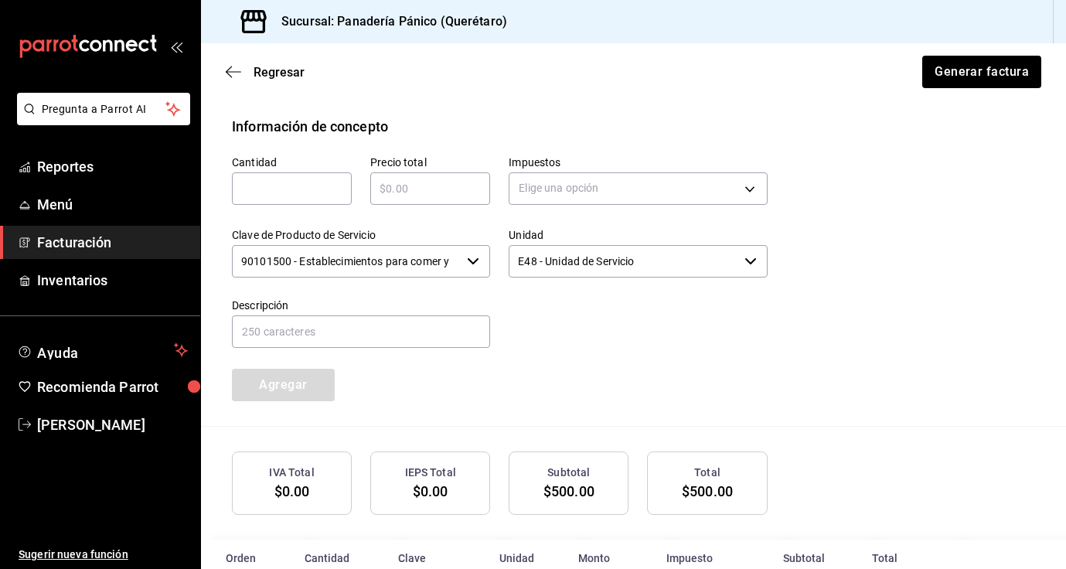
scroll to position [764, 0]
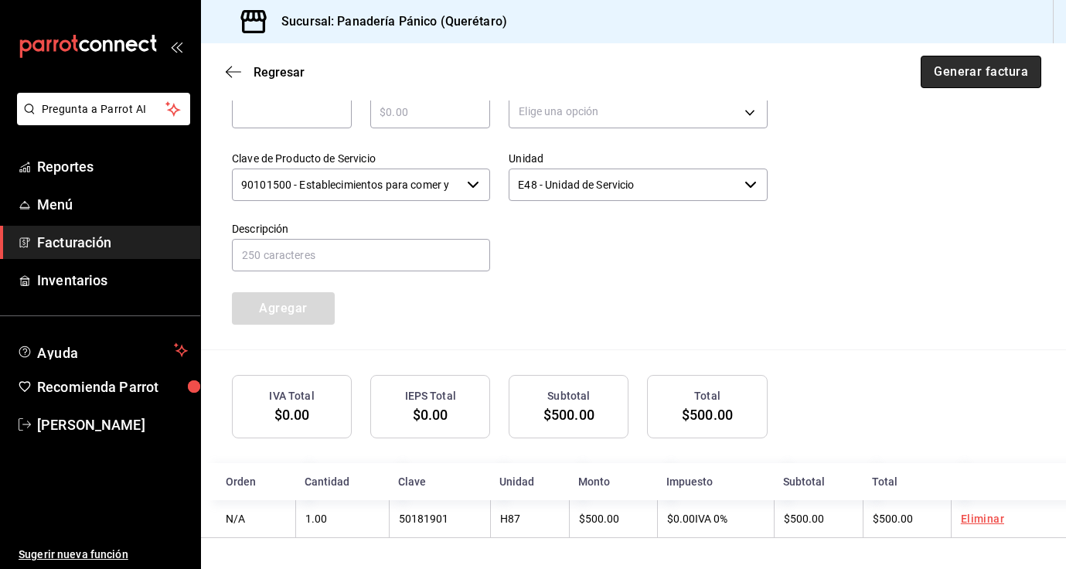
click at [955, 73] on button "Generar factura" at bounding box center [981, 72] width 121 height 32
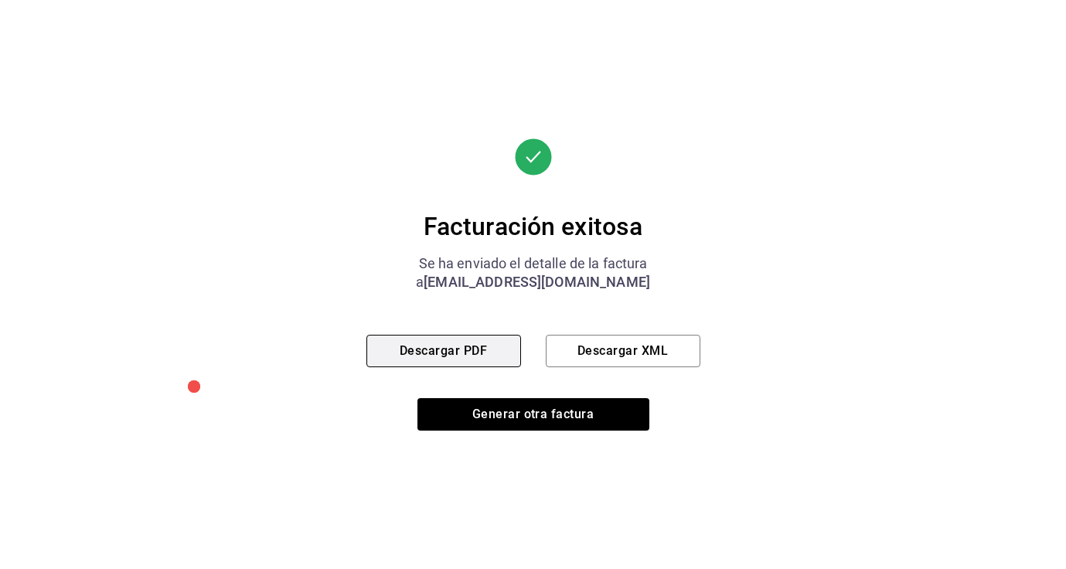
click at [419, 347] on button "Descargar PDF" at bounding box center [443, 351] width 155 height 32
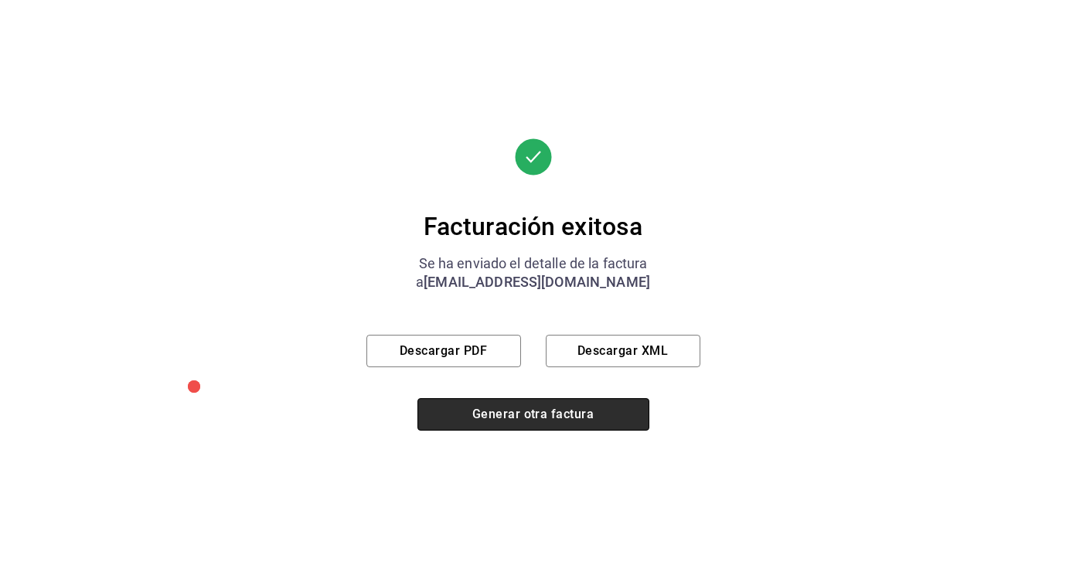
click at [556, 416] on button "Generar otra factura" at bounding box center [533, 414] width 232 height 32
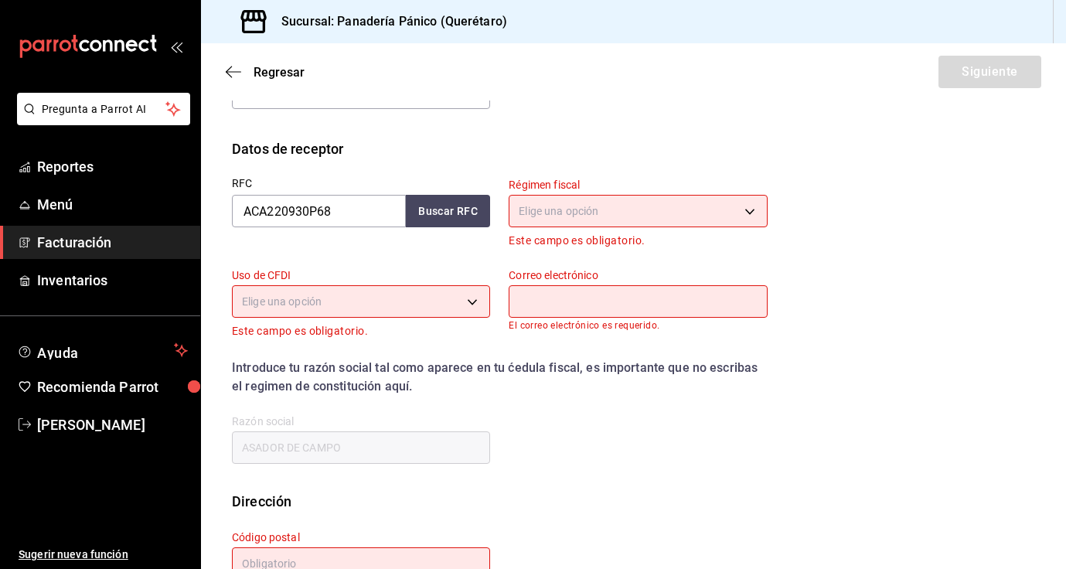
scroll to position [279, 0]
